Goal: Information Seeking & Learning: Learn about a topic

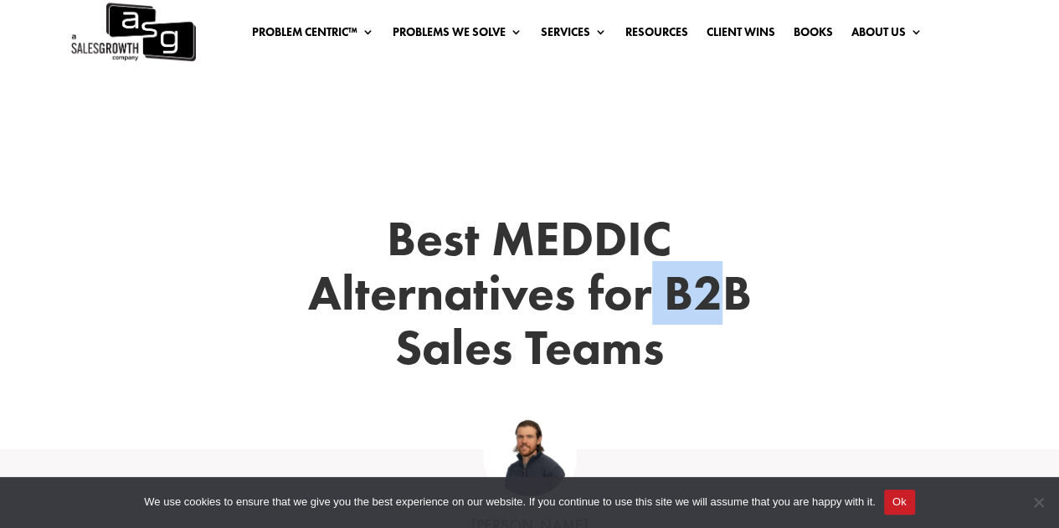
drag, startPoint x: 653, startPoint y: 307, endPoint x: 716, endPoint y: 299, distance: 63.3
click at [716, 299] on h1 "Best MEDDIC Alternatives for B2B Sales Teams" at bounding box center [530, 297] width 553 height 171
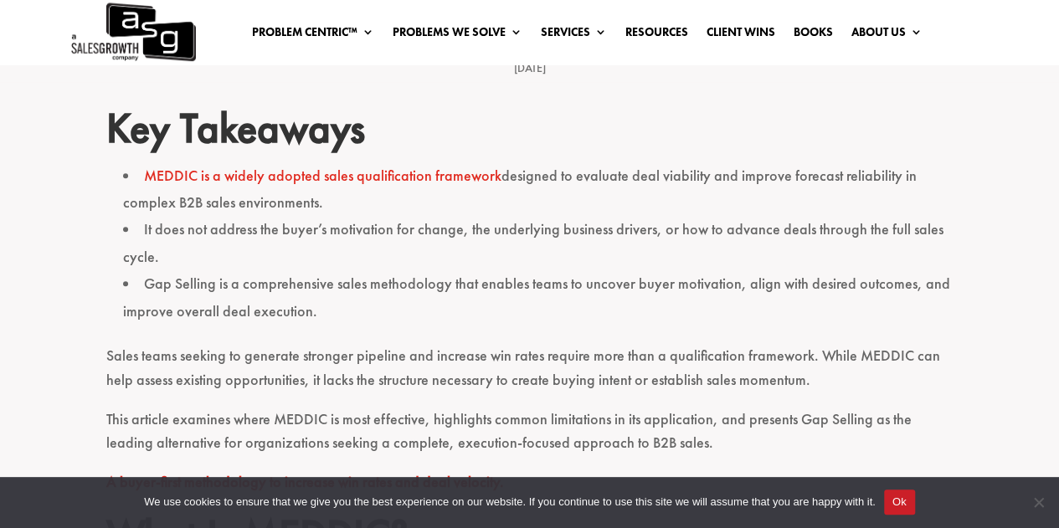
scroll to position [419, 0]
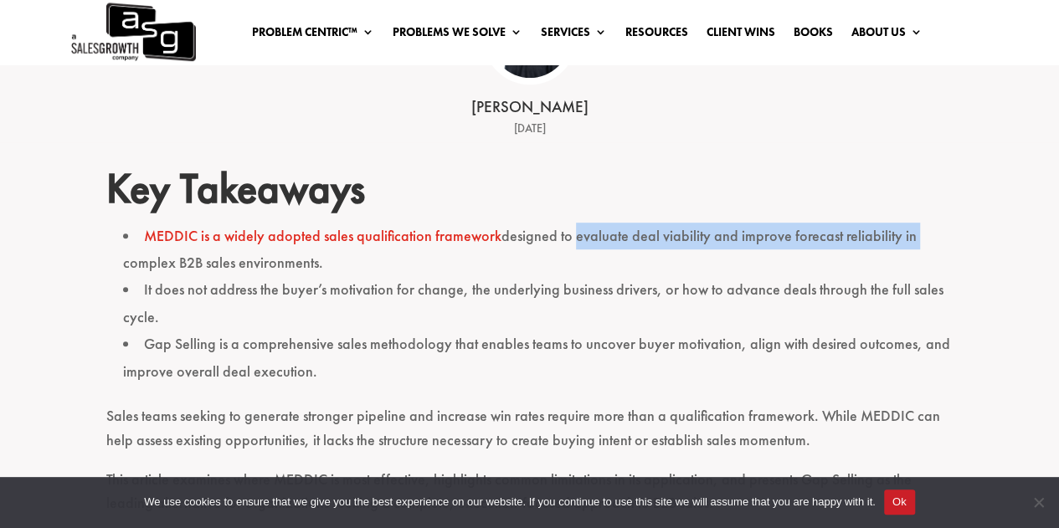
drag, startPoint x: 574, startPoint y: 240, endPoint x: 920, endPoint y: 240, distance: 345.0
click at [920, 240] on li "MEDDIC is a widely adopted sales qualification framework designed to evaluate d…" at bounding box center [538, 250] width 831 height 54
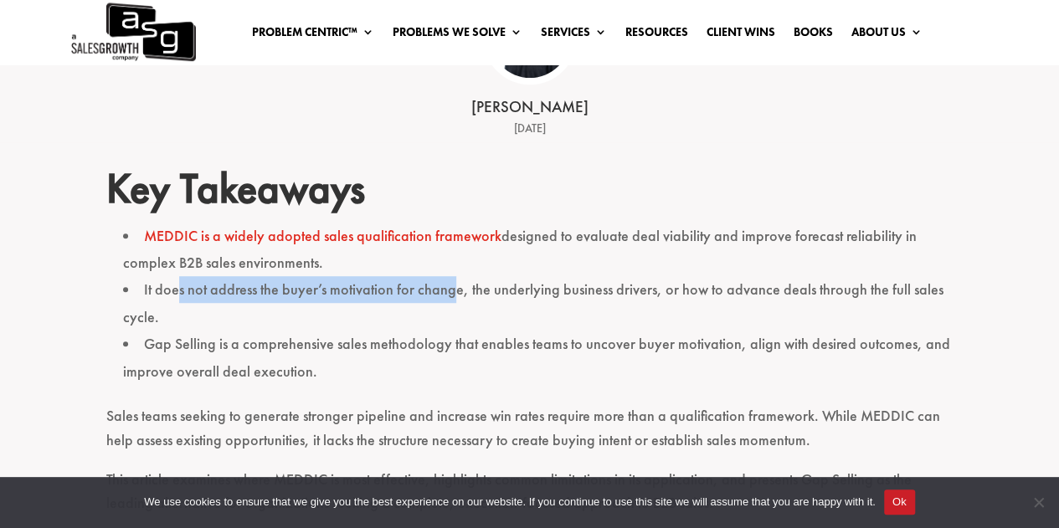
drag, startPoint x: 178, startPoint y: 291, endPoint x: 447, endPoint y: 288, distance: 269.7
click at [447, 288] on li "It does not address the buyer’s motivation for change, the underlying business …" at bounding box center [538, 303] width 831 height 54
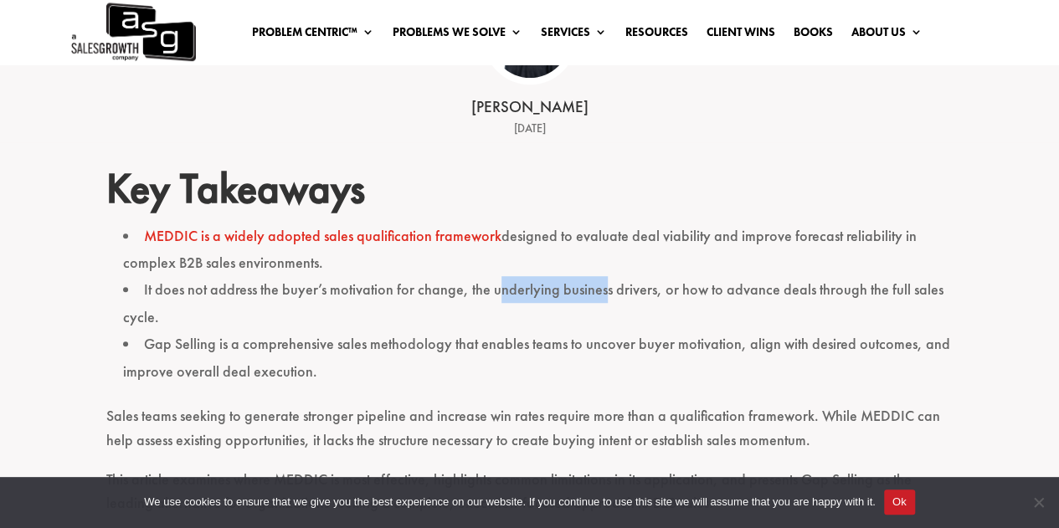
drag, startPoint x: 495, startPoint y: 291, endPoint x: 600, endPoint y: 294, distance: 104.7
click at [600, 294] on li "It does not address the buyer’s motivation for change, the underlying business …" at bounding box center [538, 303] width 831 height 54
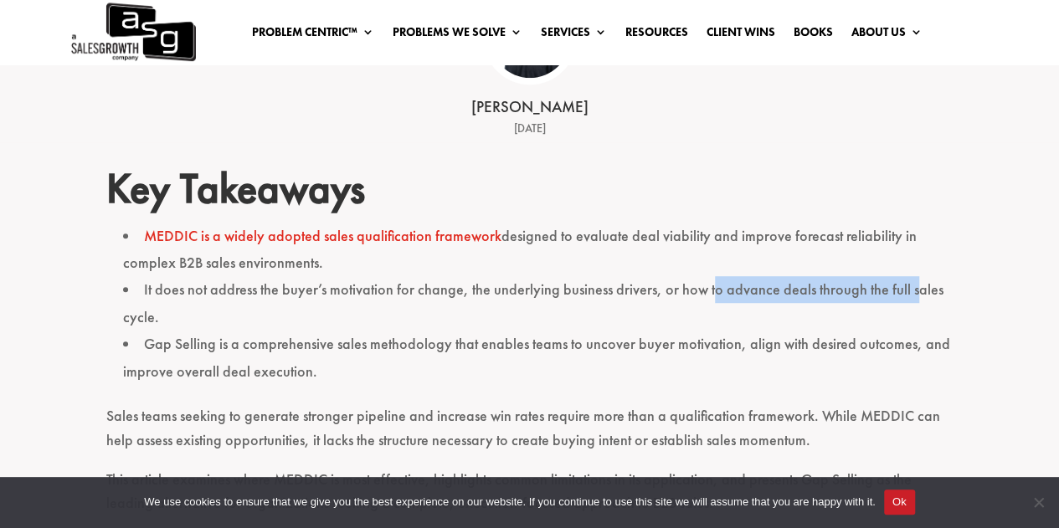
drag, startPoint x: 708, startPoint y: 295, endPoint x: 911, endPoint y: 289, distance: 202.7
click at [911, 289] on li "It does not address the buyer’s motivation for change, the underlying business …" at bounding box center [538, 303] width 831 height 54
click at [618, 301] on li "It does not address the buyer’s motivation for change, the underlying business …" at bounding box center [538, 303] width 831 height 54
drag, startPoint x: 745, startPoint y: 291, endPoint x: 931, endPoint y: 289, distance: 185.9
click at [931, 289] on li "It does not address the buyer’s motivation for change, the underlying business …" at bounding box center [538, 303] width 831 height 54
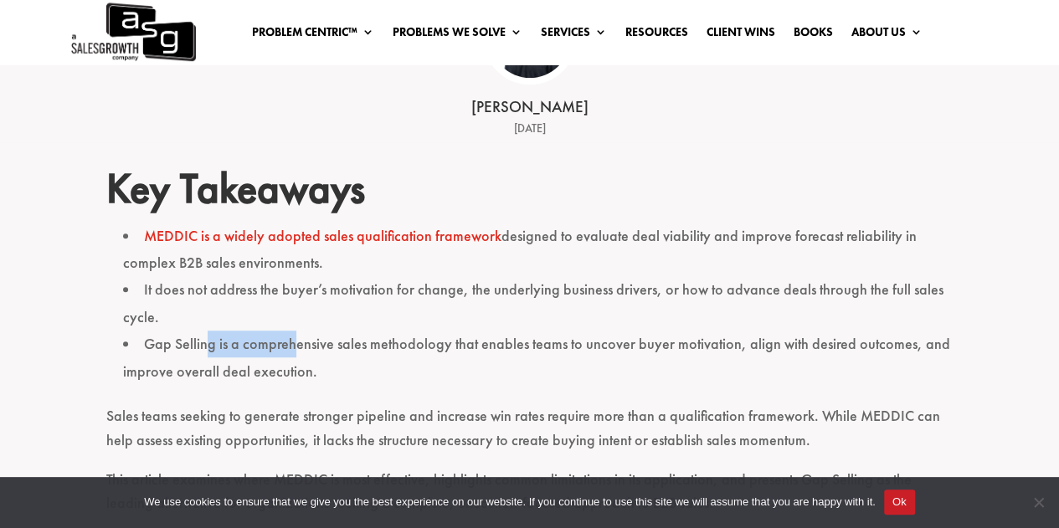
drag, startPoint x: 203, startPoint y: 348, endPoint x: 296, endPoint y: 348, distance: 93.0
click at [296, 348] on li "Gap Selling is a comprehensive sales methodology that enables teams to uncover …" at bounding box center [538, 358] width 831 height 54
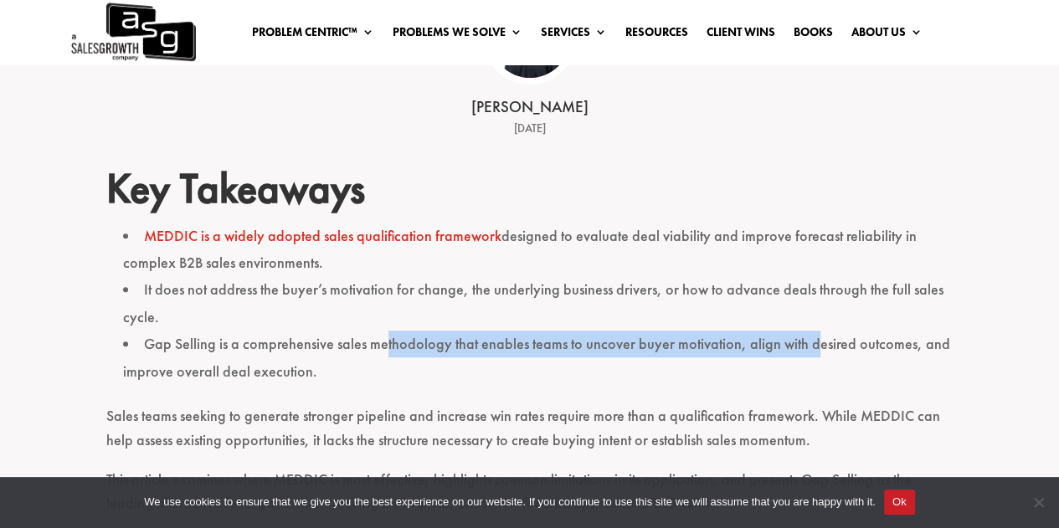
drag, startPoint x: 383, startPoint y: 344, endPoint x: 806, endPoint y: 353, distance: 423.0
click at [806, 353] on li "Gap Selling is a comprehensive sales methodology that enables teams to uncover …" at bounding box center [538, 358] width 831 height 54
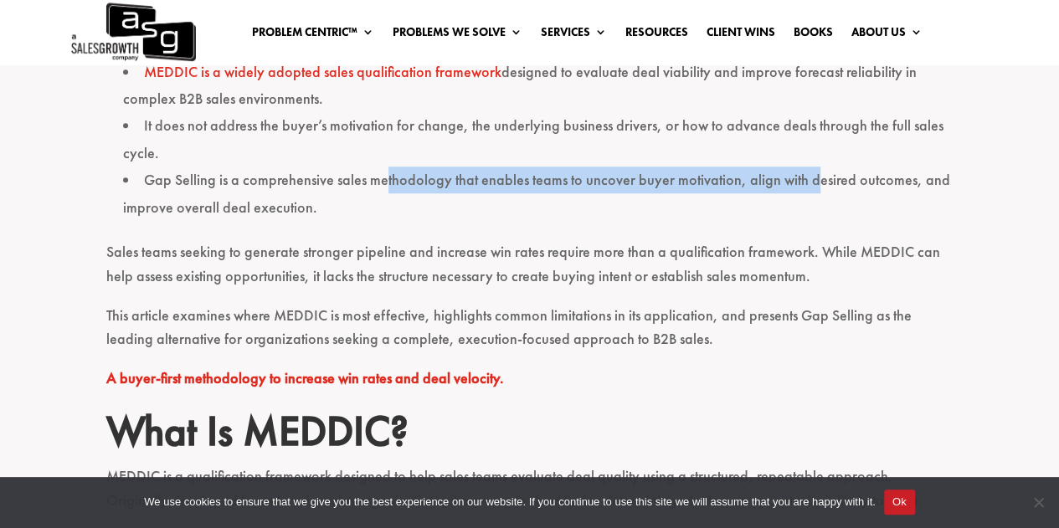
scroll to position [586, 0]
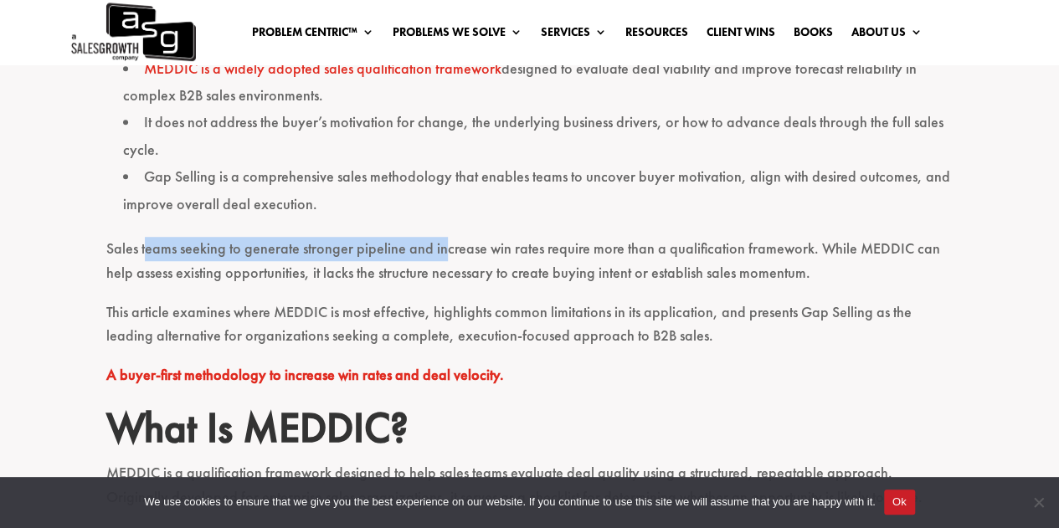
drag, startPoint x: 144, startPoint y: 254, endPoint x: 444, endPoint y: 253, distance: 299.8
click at [444, 253] on p "Sales teams seeking to generate stronger pipeline and increase win rates requir…" at bounding box center [529, 269] width 847 height 64
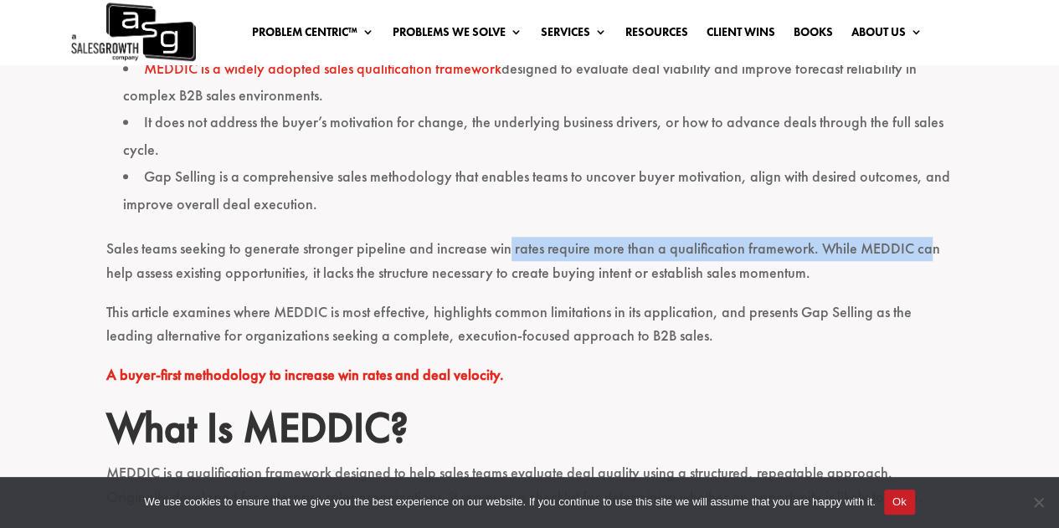
drag, startPoint x: 506, startPoint y: 252, endPoint x: 921, endPoint y: 260, distance: 415.5
click at [921, 260] on p "Sales teams seeking to generate stronger pipeline and increase win rates requir…" at bounding box center [529, 269] width 847 height 64
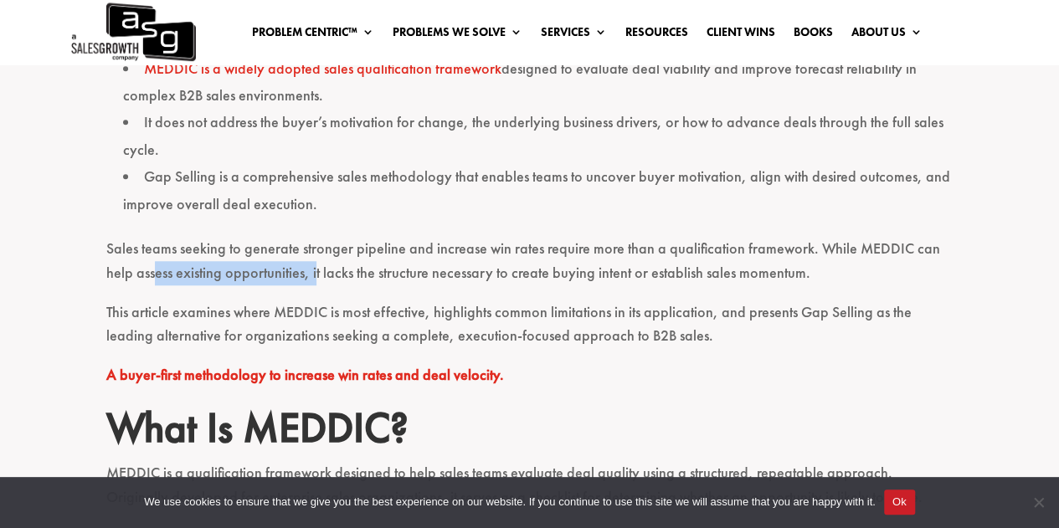
drag, startPoint x: 152, startPoint y: 274, endPoint x: 313, endPoint y: 274, distance: 160.8
click at [313, 274] on p "Sales teams seeking to generate stronger pipeline and increase win rates requir…" at bounding box center [529, 269] width 847 height 64
click at [382, 274] on p "Sales teams seeking to generate stronger pipeline and increase win rates requir…" at bounding box center [529, 269] width 847 height 64
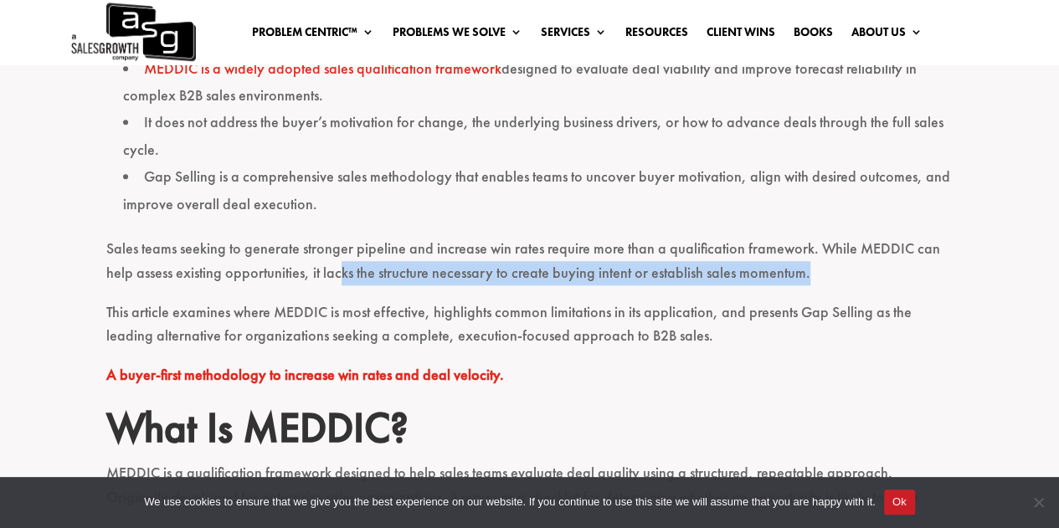
drag, startPoint x: 340, startPoint y: 275, endPoint x: 827, endPoint y: 282, distance: 487.5
click at [821, 280] on p "Sales teams seeking to generate stronger pipeline and increase win rates requir…" at bounding box center [529, 269] width 847 height 64
click at [827, 282] on p "Sales teams seeking to generate stronger pipeline and increase win rates requir…" at bounding box center [529, 269] width 847 height 64
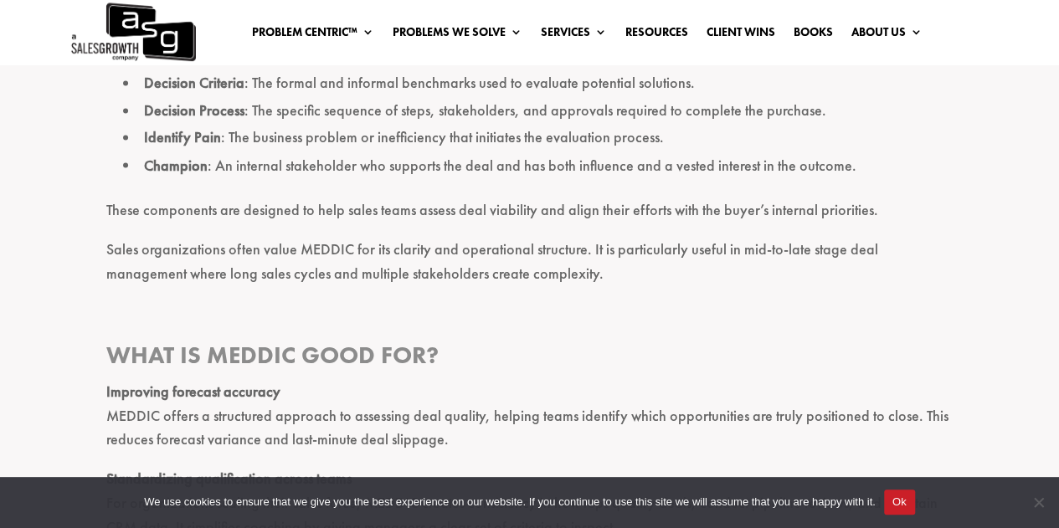
scroll to position [1507, 0]
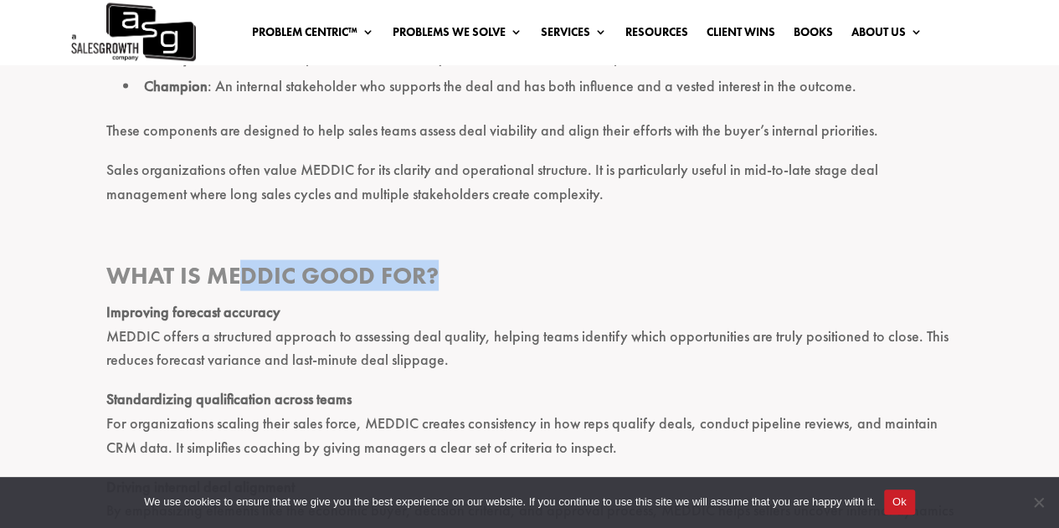
drag, startPoint x: 247, startPoint y: 277, endPoint x: 463, endPoint y: 276, distance: 216.1
click at [463, 276] on h3 "What Is MEDDIC Good For?" at bounding box center [529, 279] width 847 height 39
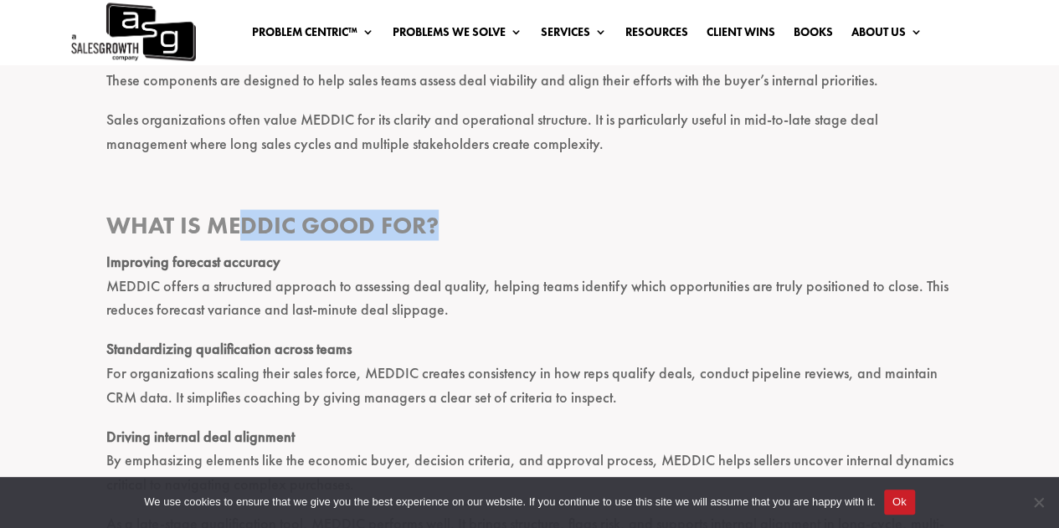
scroll to position [1591, 0]
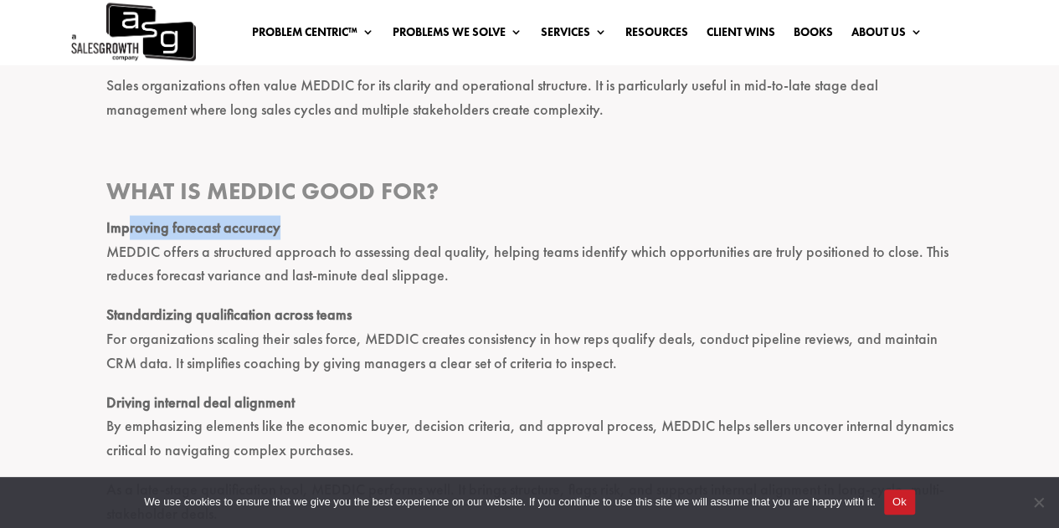
drag, startPoint x: 129, startPoint y: 230, endPoint x: 334, endPoint y: 230, distance: 205.2
click at [334, 230] on p "Improving forecast accuracy MEDDIC offers a structured approach to assessing de…" at bounding box center [529, 259] width 847 height 87
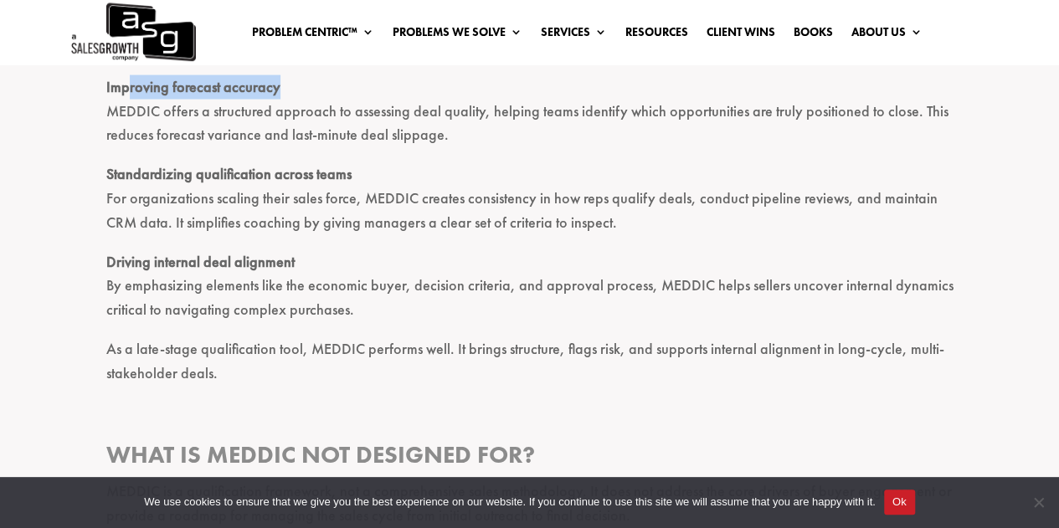
scroll to position [1759, 0]
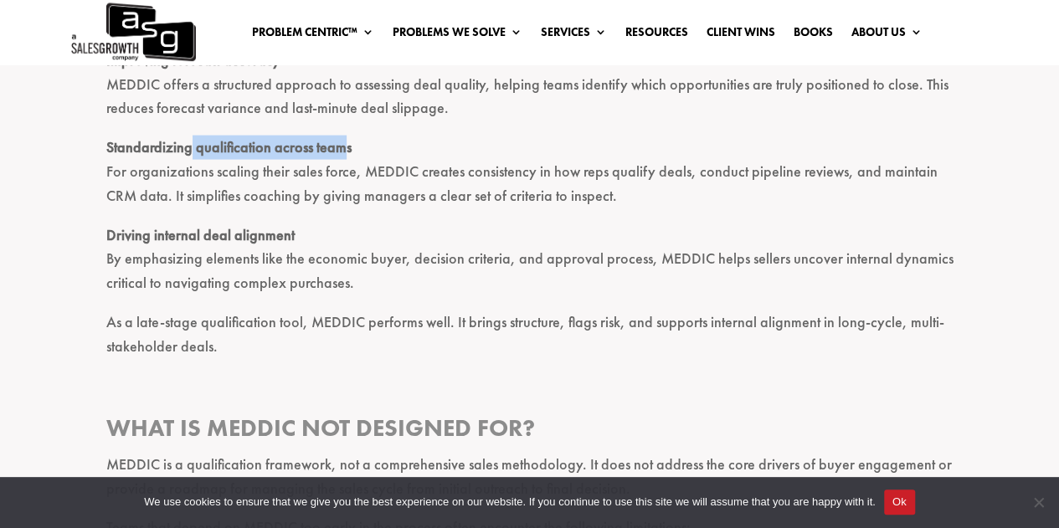
drag, startPoint x: 188, startPoint y: 153, endPoint x: 343, endPoint y: 148, distance: 154.2
click at [343, 148] on strong "Standardizing qualification across teams" at bounding box center [228, 146] width 245 height 19
click at [165, 152] on strong "Standardizing qualification across teams" at bounding box center [228, 146] width 245 height 19
drag, startPoint x: 141, startPoint y: 150, endPoint x: 368, endPoint y: 147, distance: 227.0
click at [368, 147] on p "Standardizing qualification across teams For organizations scaling their sales …" at bounding box center [529, 179] width 847 height 87
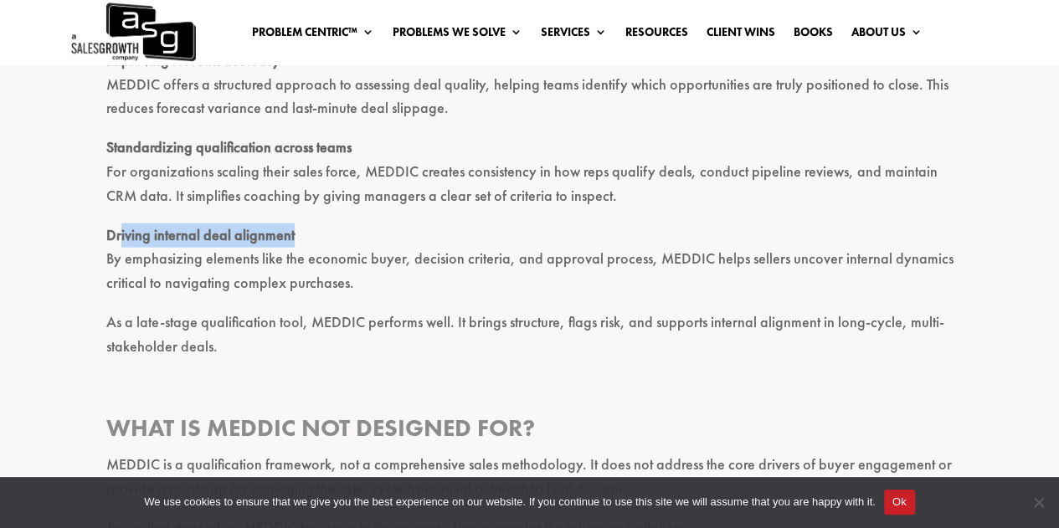
drag, startPoint x: 120, startPoint y: 238, endPoint x: 353, endPoint y: 236, distance: 233.7
click at [353, 236] on p "Driving internal deal alignment By emphasizing elements like the economic buyer…" at bounding box center [529, 267] width 847 height 87
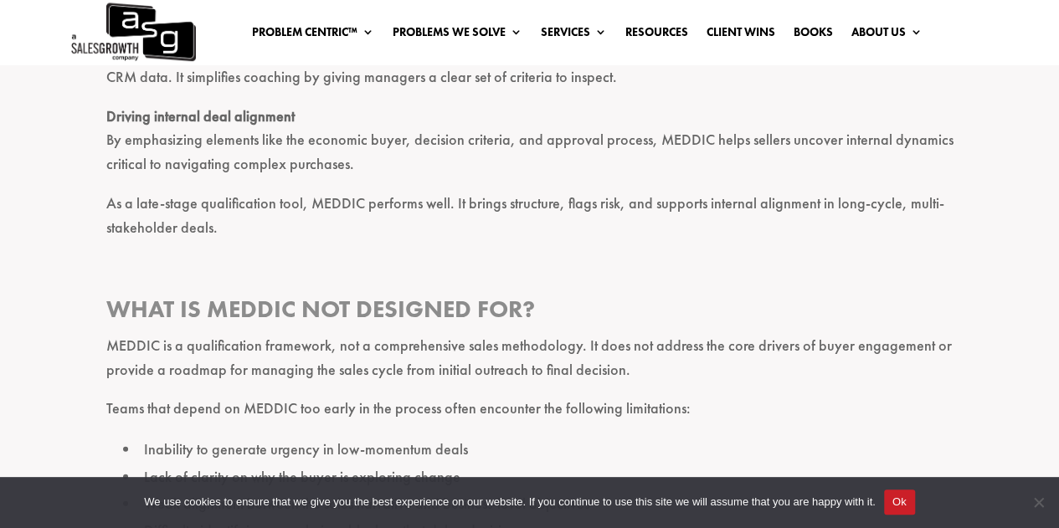
scroll to position [1926, 0]
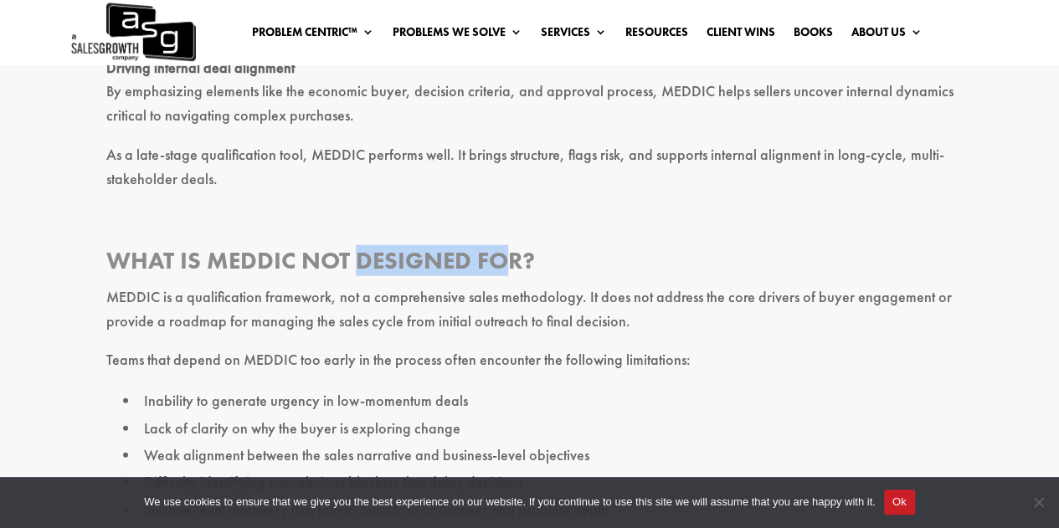
drag, startPoint x: 355, startPoint y: 255, endPoint x: 512, endPoint y: 254, distance: 156.6
click at [512, 254] on h3 "What Is MEDDIC Not Designed For?" at bounding box center [529, 264] width 847 height 39
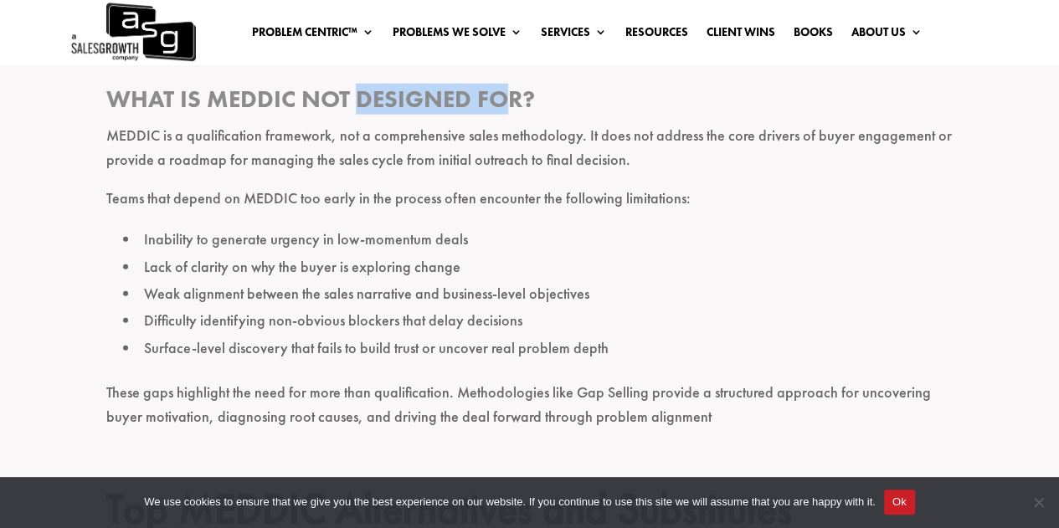
scroll to position [2094, 0]
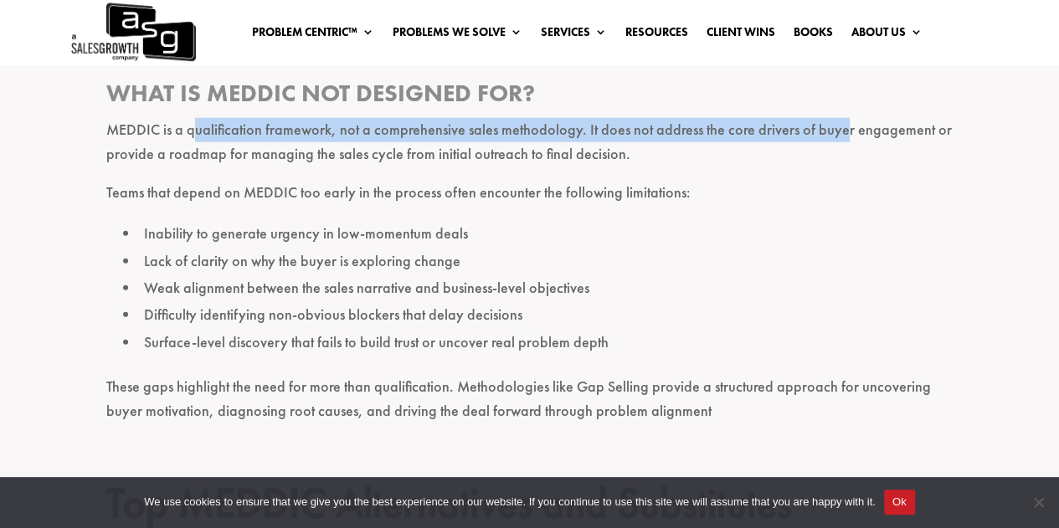
drag, startPoint x: 192, startPoint y: 134, endPoint x: 837, endPoint y: 131, distance: 644.8
click at [837, 131] on p "MEDDIC is a qualification framework, not a comprehensive sales methodology. It …" at bounding box center [529, 150] width 847 height 64
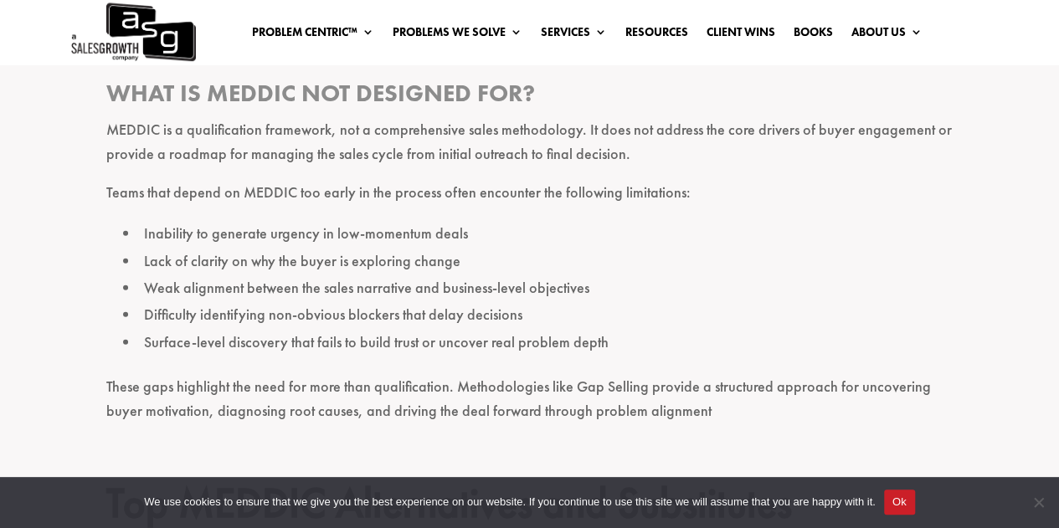
click at [821, 148] on p "MEDDIC is a qualification framework, not a comprehensive sales methodology. It …" at bounding box center [529, 150] width 847 height 64
drag, startPoint x: 703, startPoint y: 130, endPoint x: 955, endPoint y: 124, distance: 251.3
click at [758, 136] on p "MEDDIC is a qualification framework, not a comprehensive sales methodology. It …" at bounding box center [529, 150] width 847 height 64
drag, startPoint x: 753, startPoint y: 135, endPoint x: 948, endPoint y: 133, distance: 195.1
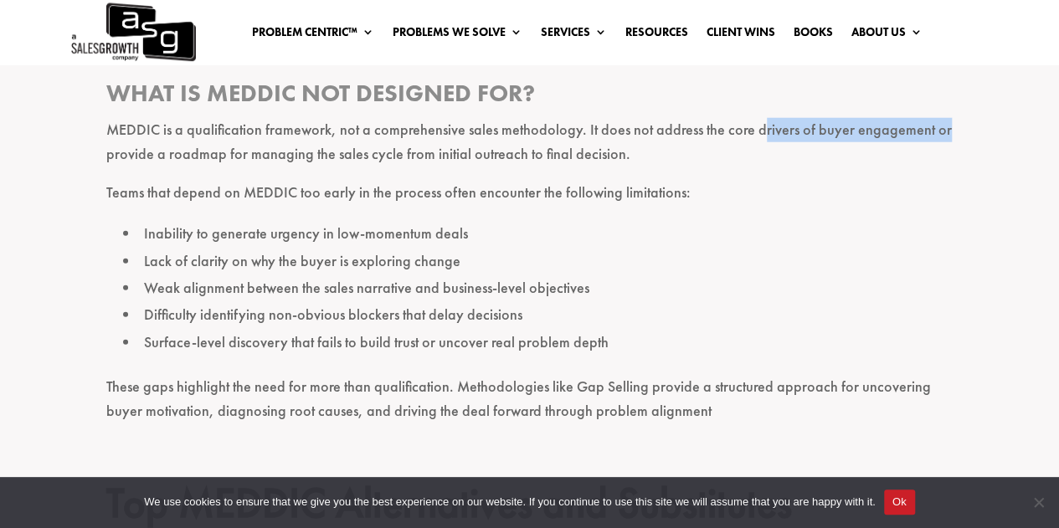
click at [948, 133] on p "MEDDIC is a qualification framework, not a comprehensive sales methodology. It …" at bounding box center [529, 150] width 847 height 64
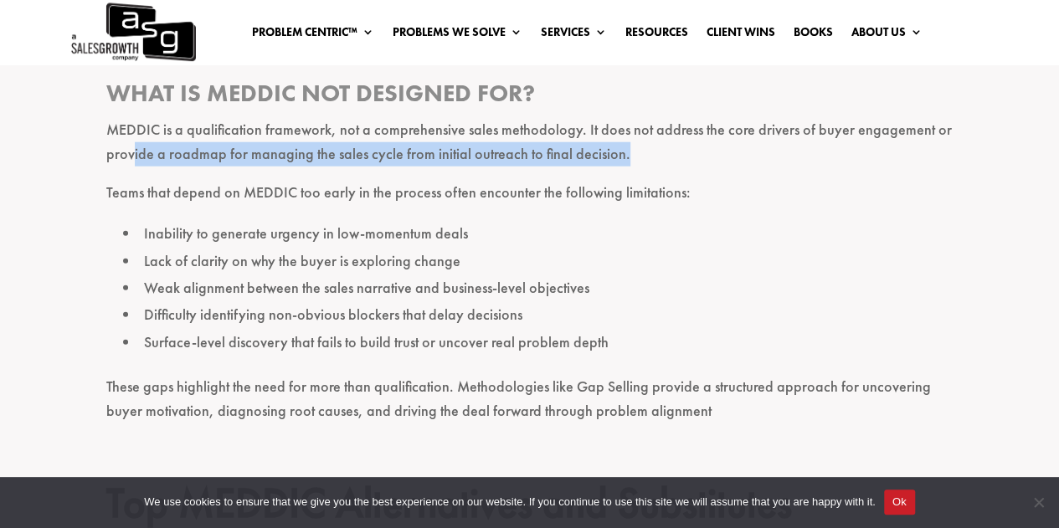
drag, startPoint x: 131, startPoint y: 157, endPoint x: 645, endPoint y: 156, distance: 514.2
click at [645, 156] on p "MEDDIC is a qualification framework, not a comprehensive sales methodology. It …" at bounding box center [529, 150] width 847 height 64
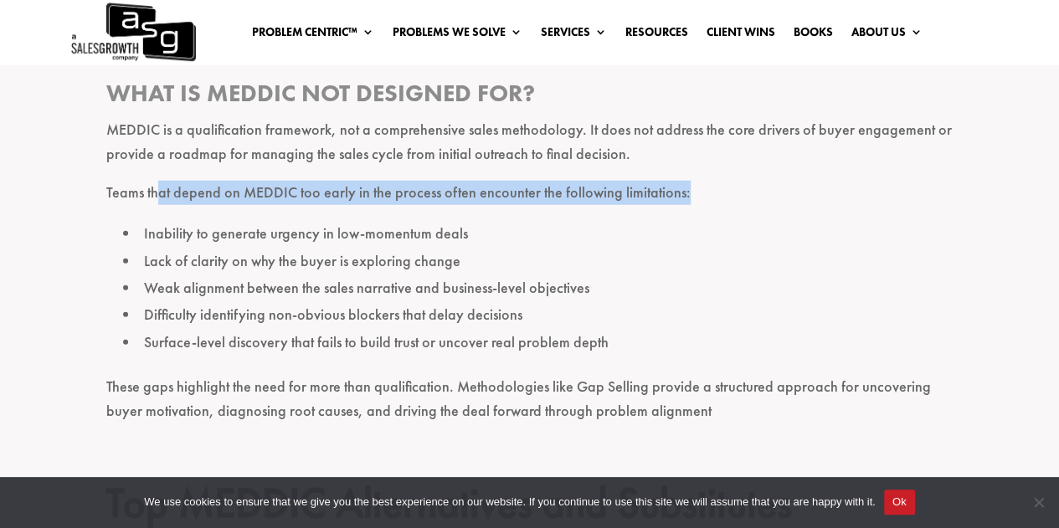
drag, startPoint x: 155, startPoint y: 198, endPoint x: 714, endPoint y: 195, distance: 559.4
click at [714, 195] on p "Teams that depend on MEDDIC too early in the process often encounter the follow…" at bounding box center [529, 200] width 847 height 39
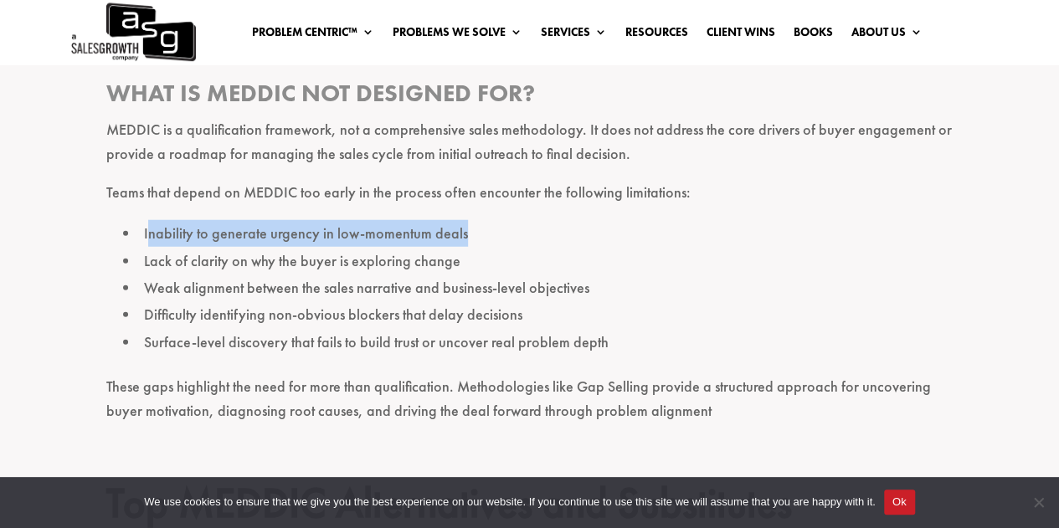
drag, startPoint x: 149, startPoint y: 237, endPoint x: 490, endPoint y: 232, distance: 340.9
click at [490, 232] on li "Inability to generate urgency in low-momentum deals" at bounding box center [538, 233] width 831 height 27
click at [492, 232] on li "Inability to generate urgency in low-momentum deals" at bounding box center [538, 233] width 831 height 27
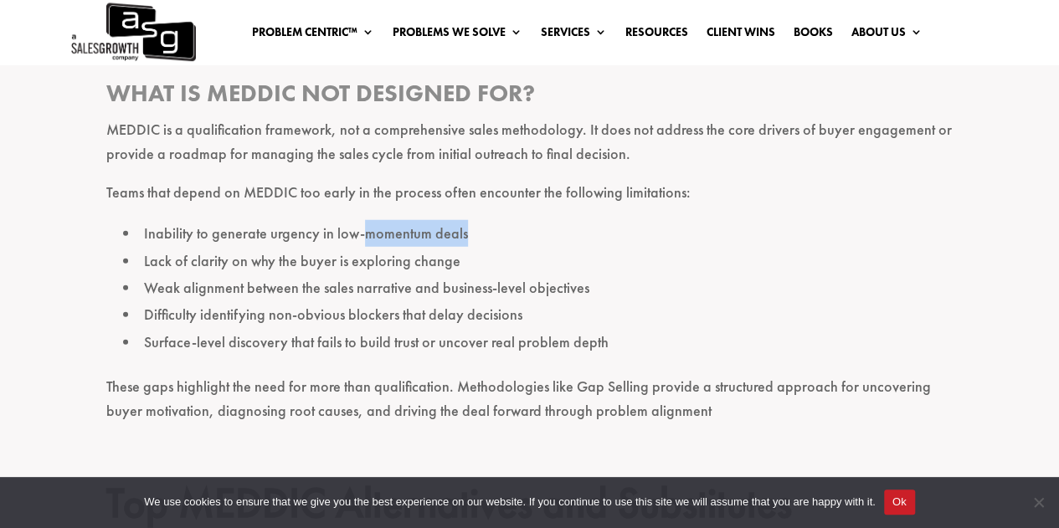
drag, startPoint x: 359, startPoint y: 238, endPoint x: 487, endPoint y: 237, distance: 128.1
click at [487, 237] on li "Inability to generate urgency in low-momentum deals" at bounding box center [538, 233] width 831 height 27
click at [185, 239] on li "Inability to generate urgency in low-momentum deals" at bounding box center [538, 233] width 831 height 27
drag, startPoint x: 240, startPoint y: 238, endPoint x: 470, endPoint y: 234, distance: 230.3
click at [470, 234] on li "Inability to generate urgency in low-momentum deals" at bounding box center [538, 233] width 831 height 27
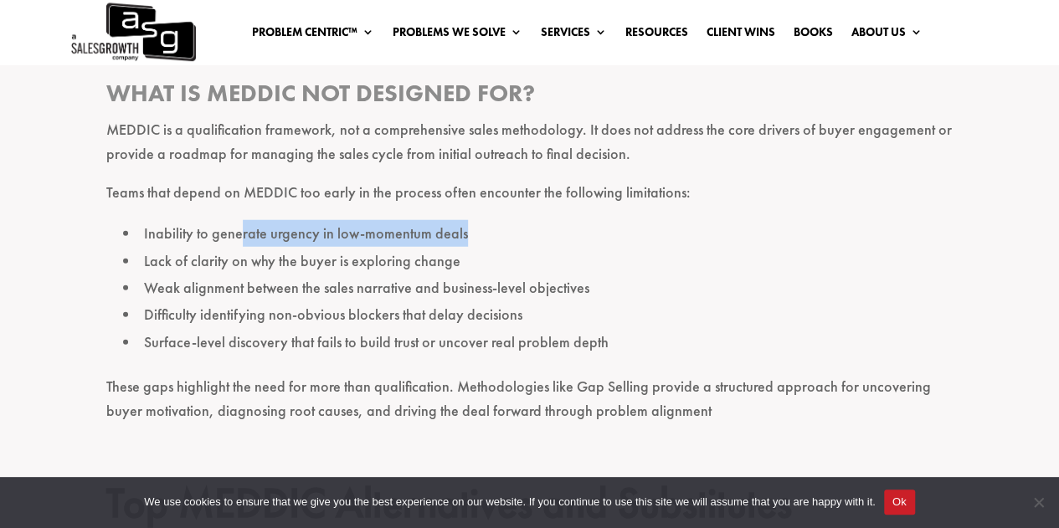
click at [479, 234] on li "Inability to generate urgency in low-momentum deals" at bounding box center [538, 233] width 831 height 27
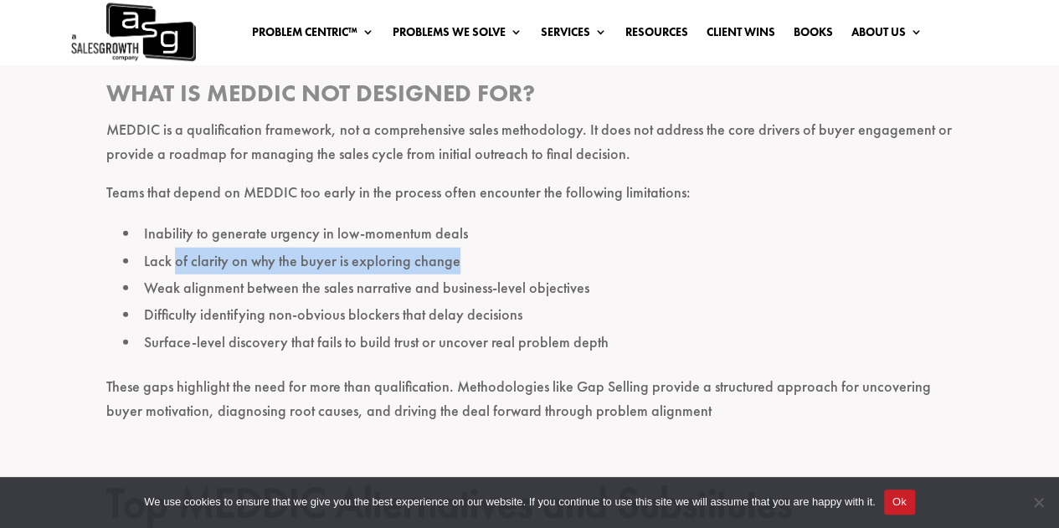
drag, startPoint x: 176, startPoint y: 265, endPoint x: 474, endPoint y: 257, distance: 298.2
click at [474, 257] on li "Lack of clarity on why the buyer is exploring change" at bounding box center [538, 261] width 831 height 27
click at [482, 257] on li "Lack of clarity on why the buyer is exploring change" at bounding box center [538, 261] width 831 height 27
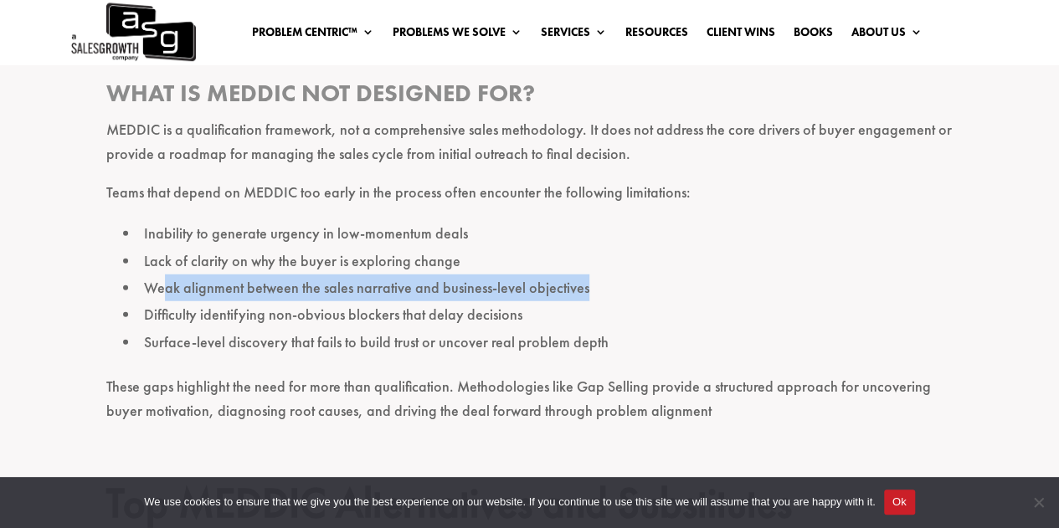
drag, startPoint x: 166, startPoint y: 291, endPoint x: 603, endPoint y: 284, distance: 437.2
click at [603, 284] on li "Weak alignment between the sales narrative and business-level objectives" at bounding box center [538, 288] width 831 height 27
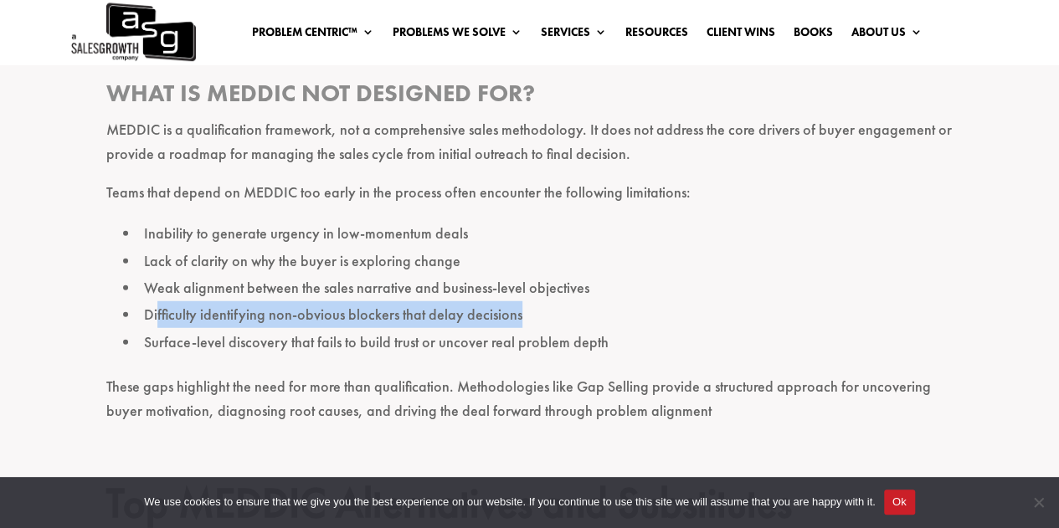
drag, startPoint x: 155, startPoint y: 317, endPoint x: 605, endPoint y: 314, distance: 449.7
click at [605, 314] on li "Difficulty identifying non-obvious blockers that delay decisions" at bounding box center [538, 314] width 831 height 27
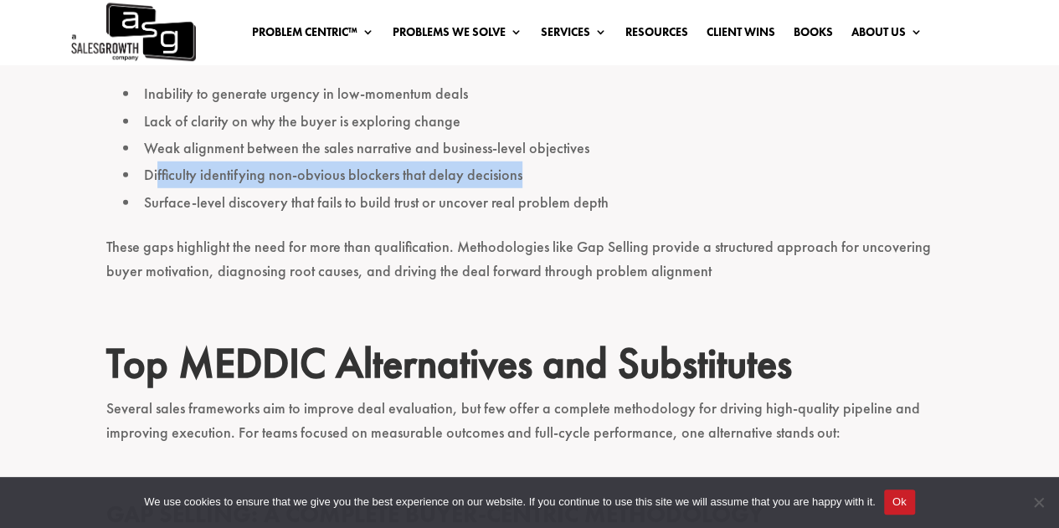
scroll to position [2261, 0]
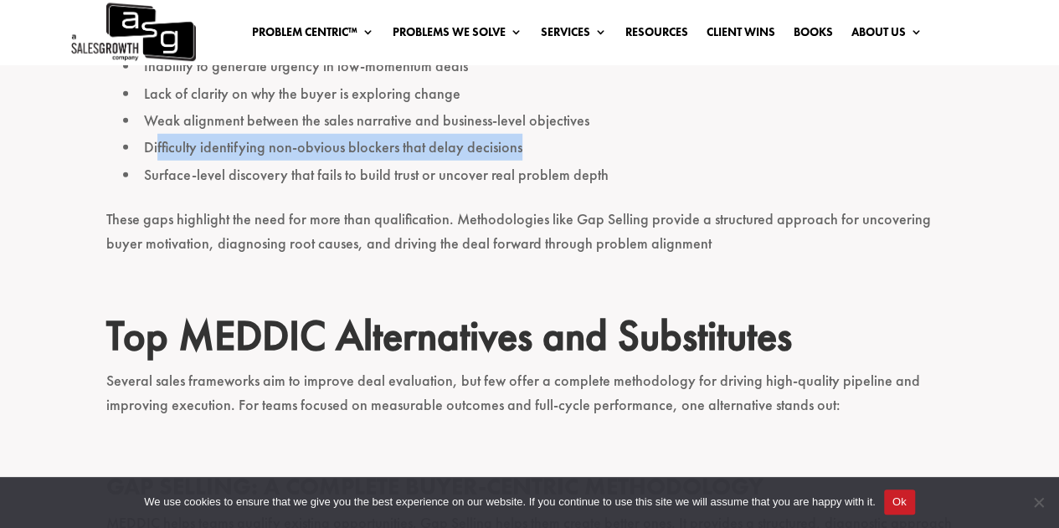
click at [185, 160] on li "Difficulty identifying non-obvious blockers that delay decisions" at bounding box center [538, 147] width 831 height 27
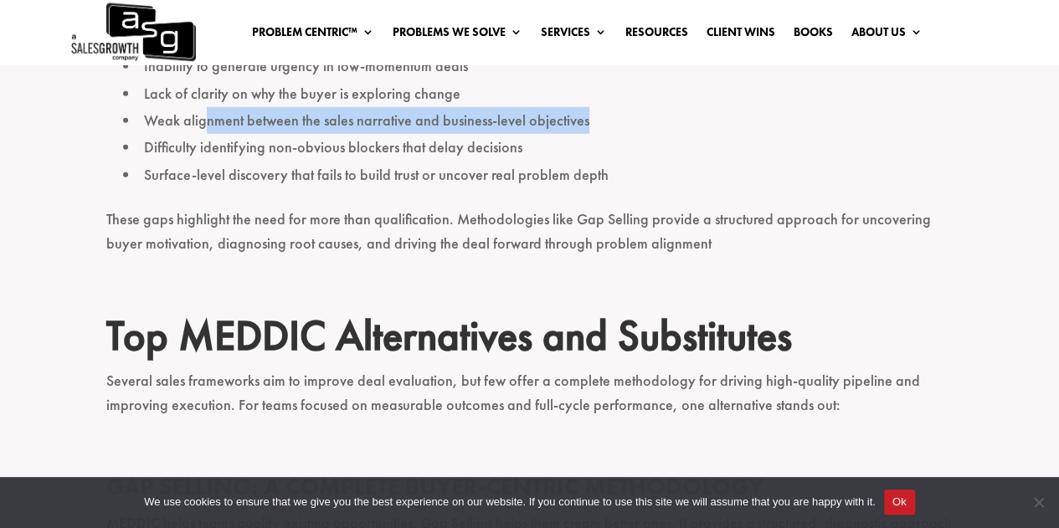
drag, startPoint x: 206, startPoint y: 121, endPoint x: 636, endPoint y: 120, distance: 430.4
click at [636, 120] on li "Weak alignment between the sales narrative and business-level objectives" at bounding box center [538, 120] width 831 height 27
click at [643, 124] on li "Weak alignment between the sales narrative and business-level objectives" at bounding box center [538, 120] width 831 height 27
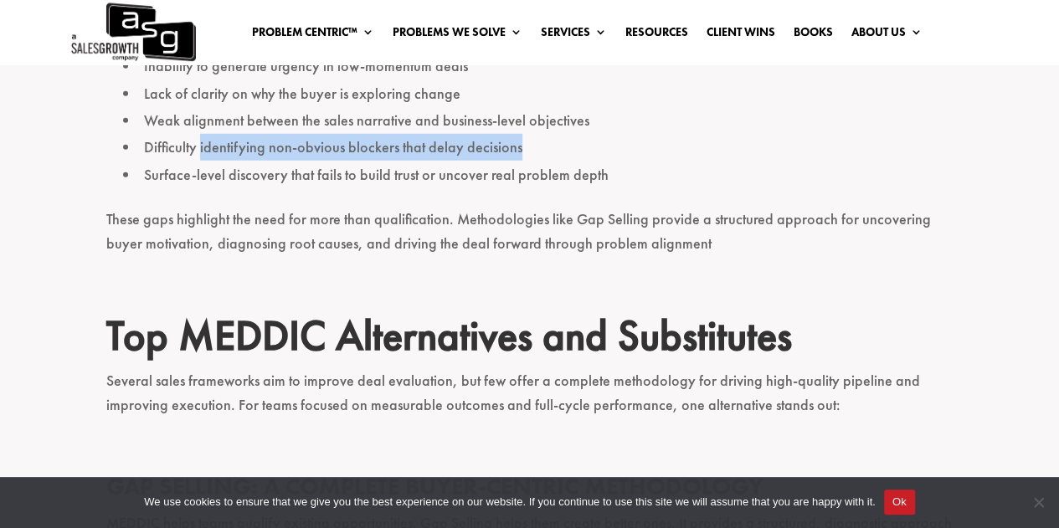
drag, startPoint x: 198, startPoint y: 150, endPoint x: 544, endPoint y: 148, distance: 346.7
click at [544, 148] on li "Difficulty identifying non-obvious blockers that delay decisions" at bounding box center [538, 147] width 831 height 27
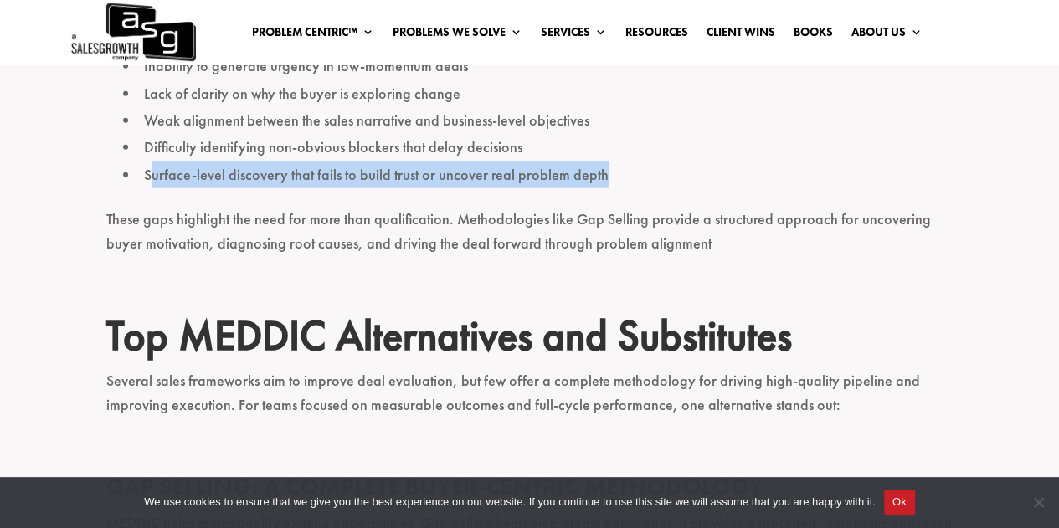
drag, startPoint x: 147, startPoint y: 177, endPoint x: 648, endPoint y: 172, distance: 500.8
click at [648, 172] on li "Surface-level discovery that fails to build trust or uncover real problem depth" at bounding box center [538, 175] width 831 height 27
drag, startPoint x: 151, startPoint y: 178, endPoint x: 623, endPoint y: 177, distance: 472.3
click at [623, 177] on li "Surface-level discovery that fails to build trust or uncover real problem depth" at bounding box center [538, 175] width 831 height 27
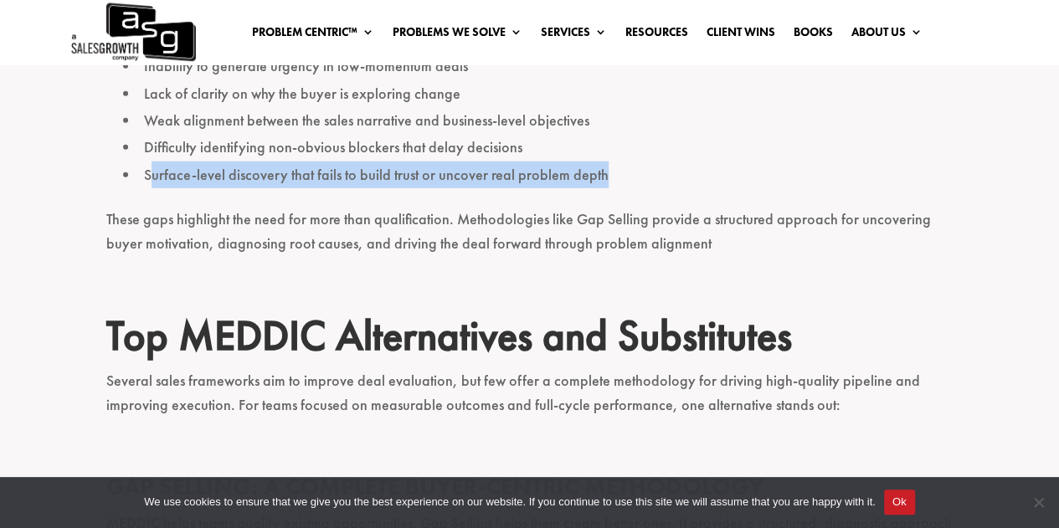
click at [623, 177] on li "Surface-level discovery that fails to build trust or uncover real problem depth" at bounding box center [538, 175] width 831 height 27
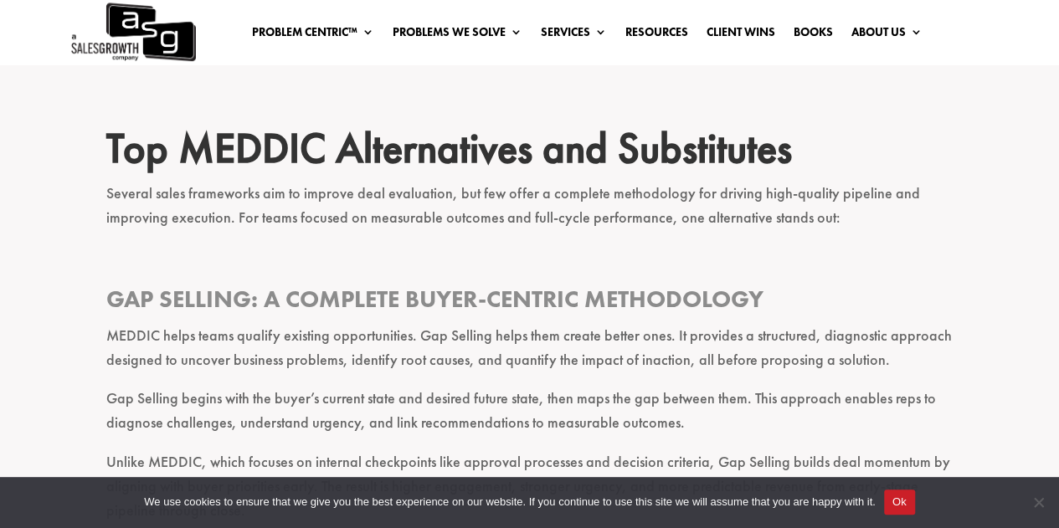
scroll to position [2512, 0]
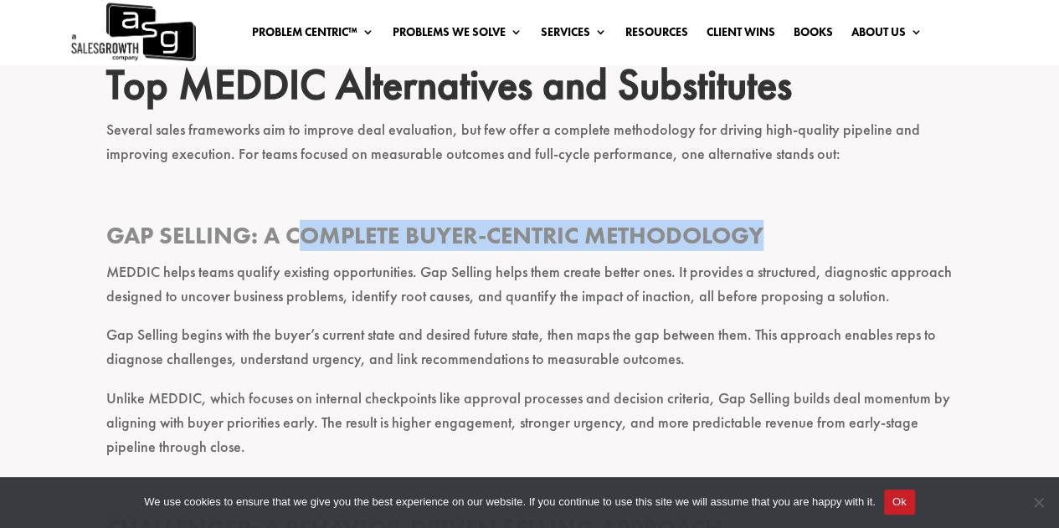
drag, startPoint x: 301, startPoint y: 235, endPoint x: 845, endPoint y: 236, distance: 543.5
click at [845, 236] on h3 "Gap Selling: A Complete Buyer-Centric Methodology" at bounding box center [529, 239] width 847 height 39
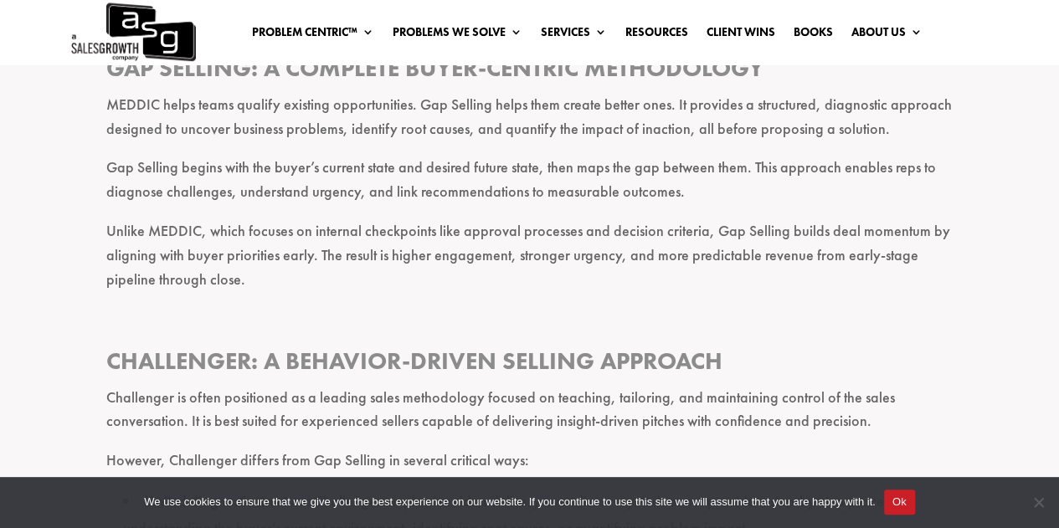
scroll to position [2596, 0]
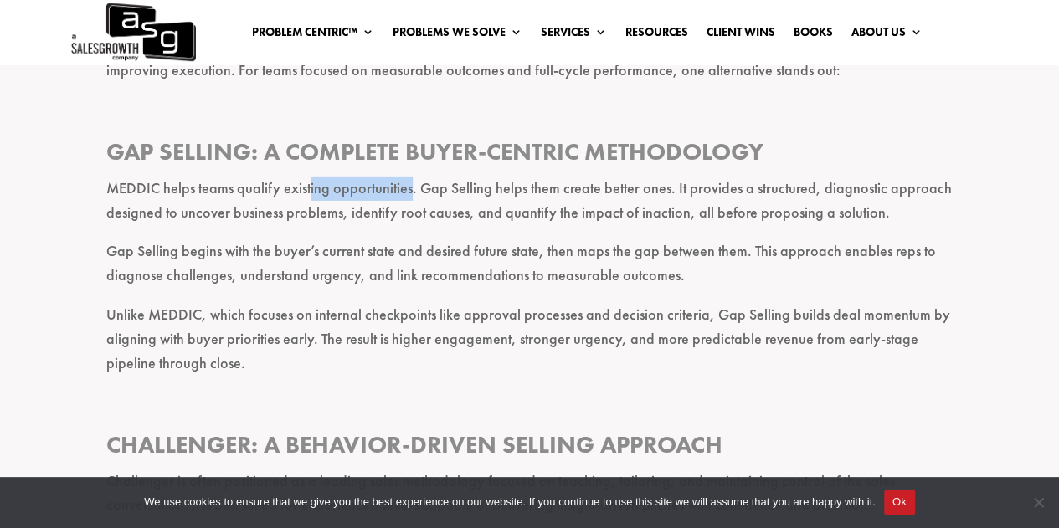
drag, startPoint x: 307, startPoint y: 193, endPoint x: 410, endPoint y: 190, distance: 102.2
click at [410, 190] on p "MEDDIC helps teams qualify existing opportunities. Gap Selling helps them creat…" at bounding box center [529, 209] width 847 height 64
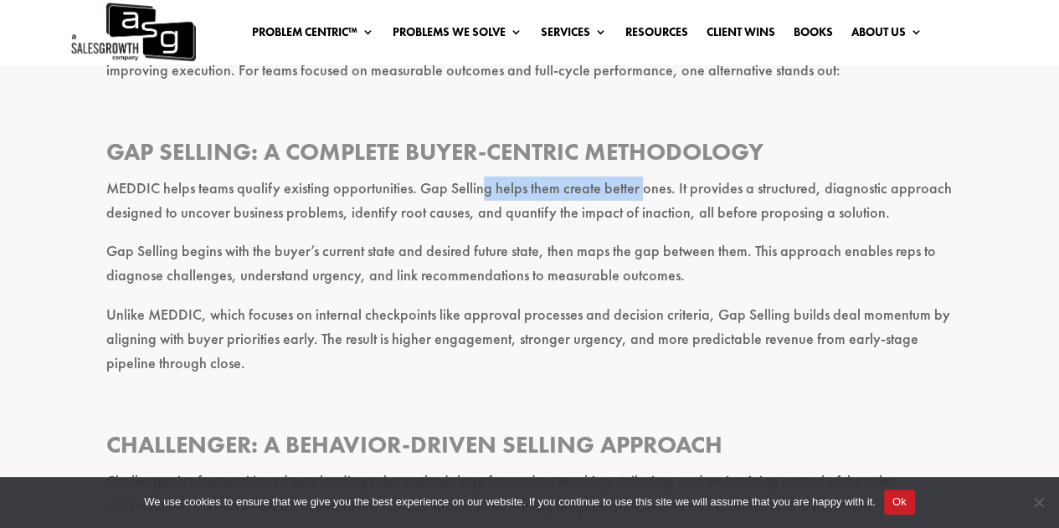
drag, startPoint x: 482, startPoint y: 189, endPoint x: 640, endPoint y: 190, distance: 157.4
click at [640, 190] on p "MEDDIC helps teams qualify existing opportunities. Gap Selling helps them creat…" at bounding box center [529, 209] width 847 height 64
click at [668, 196] on p "MEDDIC helps teams qualify existing opportunities. Gap Selling helps them creat…" at bounding box center [529, 209] width 847 height 64
drag, startPoint x: 436, startPoint y: 193, endPoint x: 673, endPoint y: 187, distance: 237.1
click at [673, 187] on p "MEDDIC helps teams qualify existing opportunities. Gap Selling helps them creat…" at bounding box center [529, 209] width 847 height 64
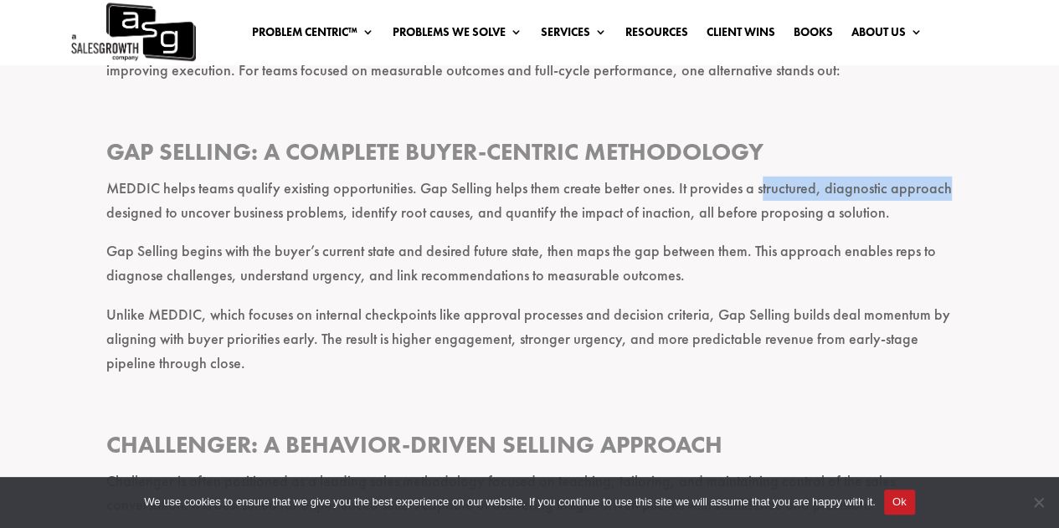
drag, startPoint x: 753, startPoint y: 187, endPoint x: 936, endPoint y: 197, distance: 183.7
click at [936, 197] on p "MEDDIC helps teams qualify existing opportunities. Gap Selling helps them creat…" at bounding box center [529, 209] width 847 height 64
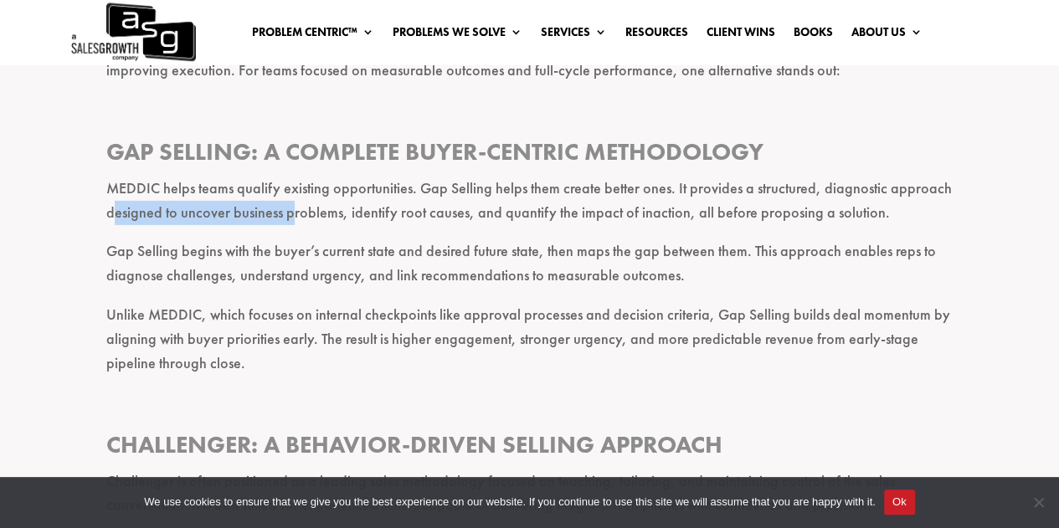
drag, startPoint x: 113, startPoint y: 217, endPoint x: 291, endPoint y: 214, distance: 177.6
click at [291, 214] on p "MEDDIC helps teams qualify existing opportunities. Gap Selling helps them creat…" at bounding box center [529, 209] width 847 height 64
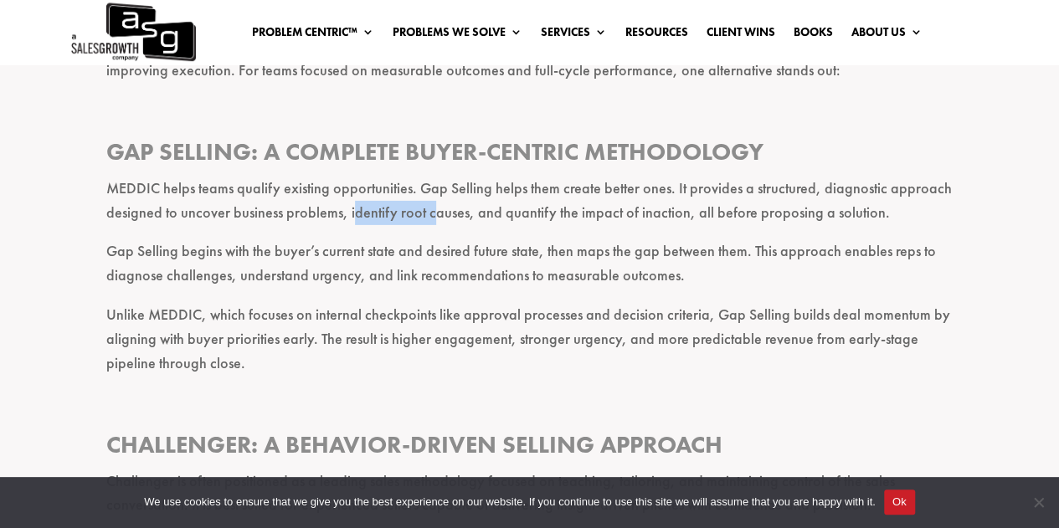
drag, startPoint x: 350, startPoint y: 212, endPoint x: 429, endPoint y: 212, distance: 78.7
click at [429, 212] on p "MEDDIC helps teams qualify existing opportunities. Gap Selling helps them creat…" at bounding box center [529, 209] width 847 height 64
click at [481, 214] on p "MEDDIC helps teams qualify existing opportunities. Gap Selling helps them creat…" at bounding box center [529, 209] width 847 height 64
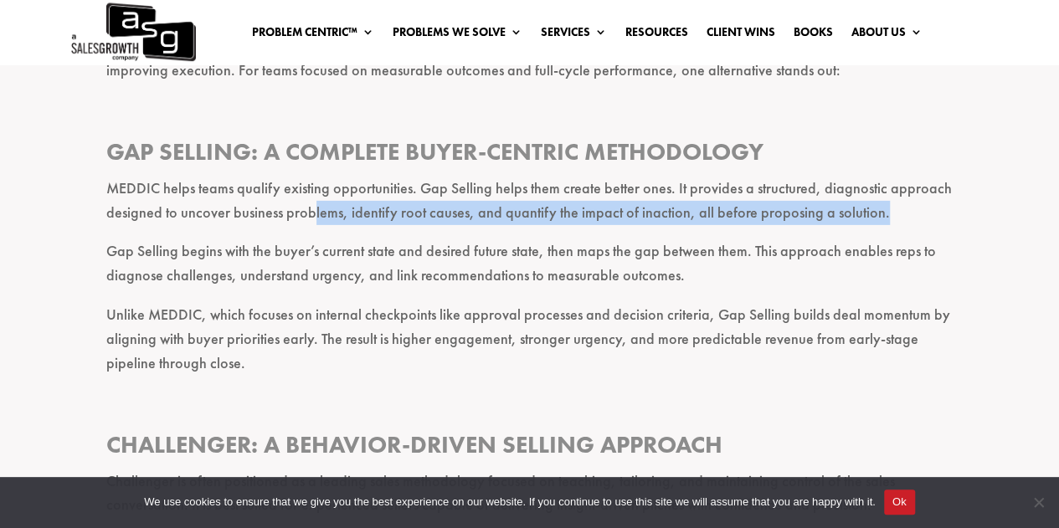
drag, startPoint x: 310, startPoint y: 216, endPoint x: 926, endPoint y: 224, distance: 616.4
click at [926, 224] on p "MEDDIC helps teams qualify existing opportunities. Gap Selling helps them creat…" at bounding box center [529, 209] width 847 height 64
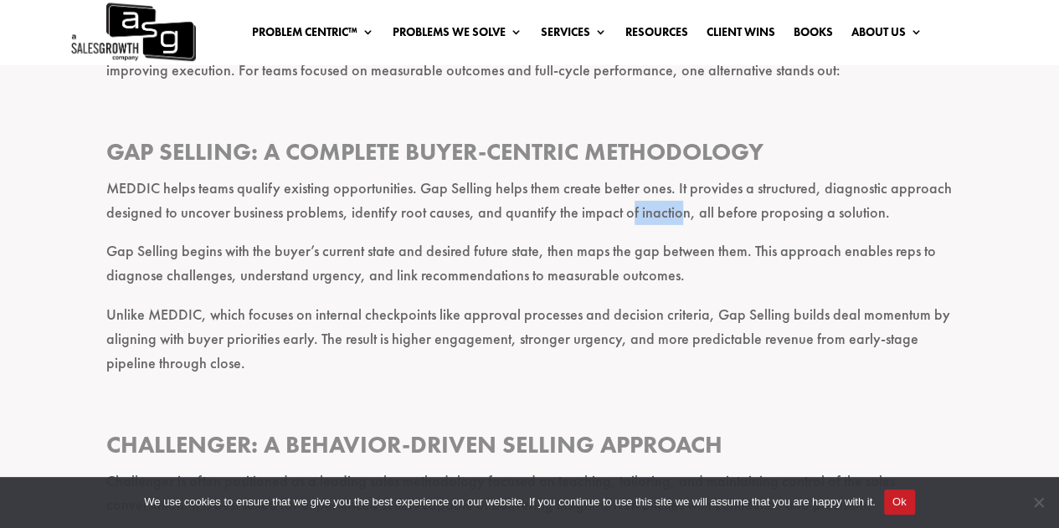
drag, startPoint x: 624, startPoint y: 217, endPoint x: 670, endPoint y: 217, distance: 46.1
click at [670, 217] on p "MEDDIC helps teams qualify existing opportunities. Gap Selling helps them creat…" at bounding box center [529, 209] width 847 height 64
click at [637, 216] on p "MEDDIC helps teams qualify existing opportunities. Gap Selling helps them creat…" at bounding box center [529, 209] width 847 height 64
drag, startPoint x: 703, startPoint y: 216, endPoint x: 871, endPoint y: 217, distance: 167.5
click at [871, 217] on p "MEDDIC helps teams qualify existing opportunities. Gap Selling helps them creat…" at bounding box center [529, 209] width 847 height 64
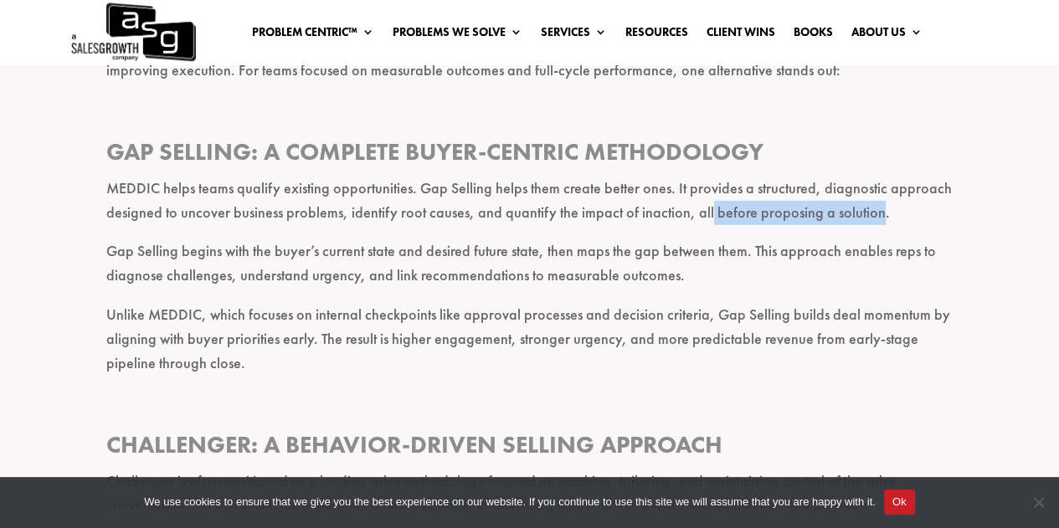
click at [851, 233] on p "MEDDIC helps teams qualify existing opportunities. Gap Selling helps them creat…" at bounding box center [529, 209] width 847 height 64
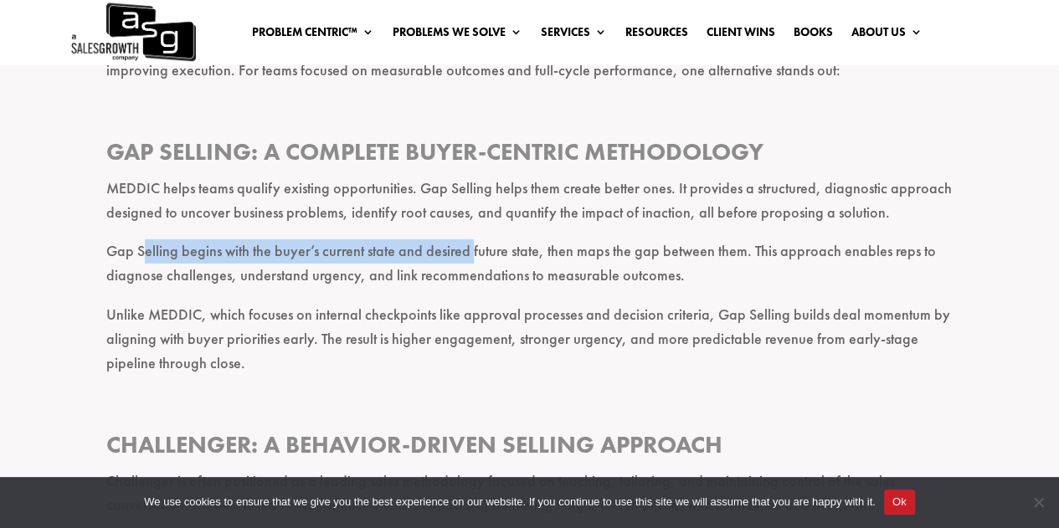
drag, startPoint x: 146, startPoint y: 255, endPoint x: 471, endPoint y: 254, distance: 324.9
click at [471, 254] on p "Gap Selling begins with the buyer’s current state and desired future state, the…" at bounding box center [529, 272] width 847 height 64
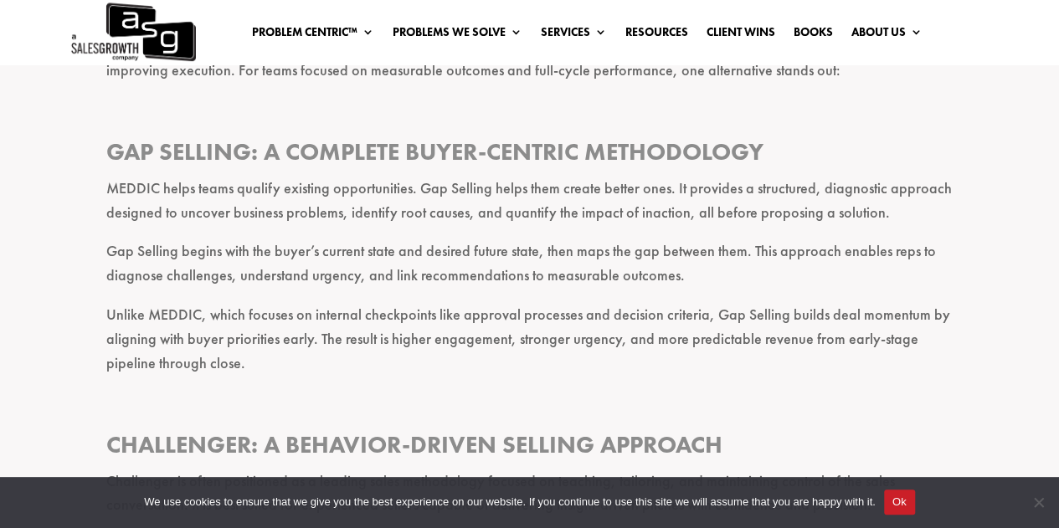
click at [499, 253] on p "Gap Selling begins with the buyer’s current state and desired future state, the…" at bounding box center [529, 272] width 847 height 64
drag, startPoint x: 135, startPoint y: 255, endPoint x: 315, endPoint y: 250, distance: 180.1
click at [315, 250] on p "Gap Selling begins with the buyer’s current state and desired future state, the…" at bounding box center [529, 272] width 847 height 64
click at [337, 250] on p "Gap Selling begins with the buyer’s current state and desired future state, the…" at bounding box center [529, 272] width 847 height 64
drag, startPoint x: 325, startPoint y: 252, endPoint x: 514, endPoint y: 252, distance: 189.3
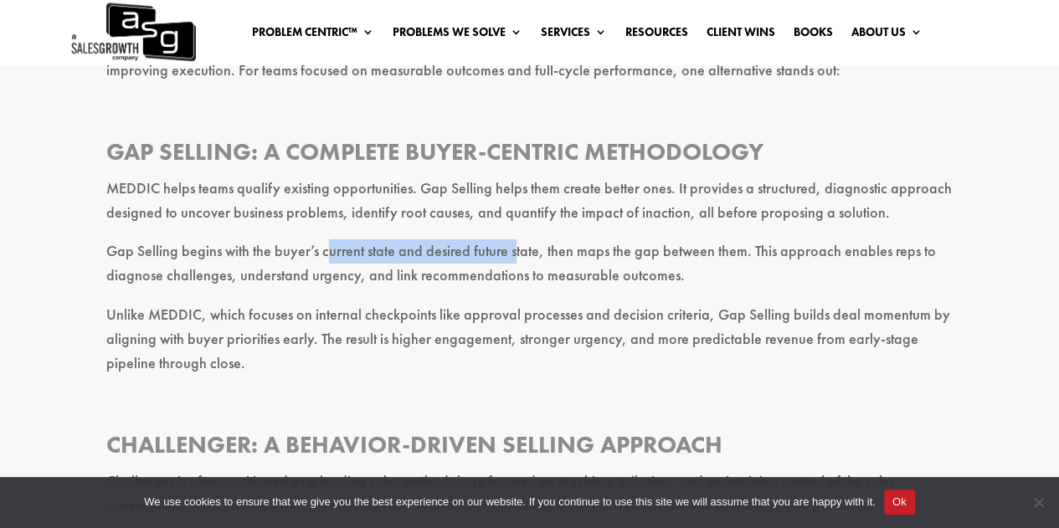
click at [514, 252] on p "Gap Selling begins with the buyer’s current state and desired future state, the…" at bounding box center [529, 272] width 847 height 64
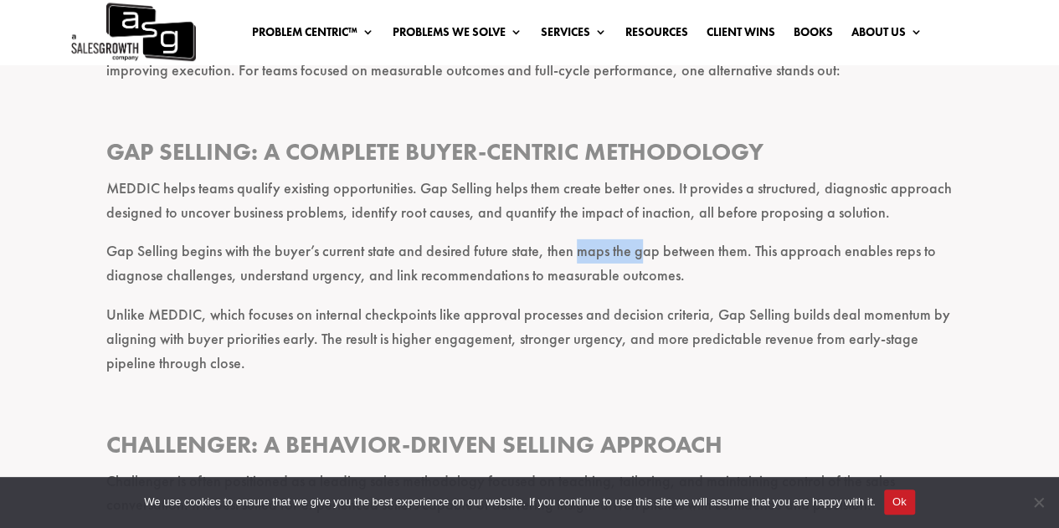
drag, startPoint x: 572, startPoint y: 256, endPoint x: 636, endPoint y: 256, distance: 64.5
click at [636, 256] on p "Gap Selling begins with the buyer’s current state and desired future state, the…" at bounding box center [529, 272] width 847 height 64
click at [688, 255] on p "Gap Selling begins with the buyer’s current state and desired future state, the…" at bounding box center [529, 272] width 847 height 64
drag, startPoint x: 663, startPoint y: 255, endPoint x: 755, endPoint y: 255, distance: 92.1
click at [755, 255] on p "Gap Selling begins with the buyer’s current state and desired future state, the…" at bounding box center [529, 272] width 847 height 64
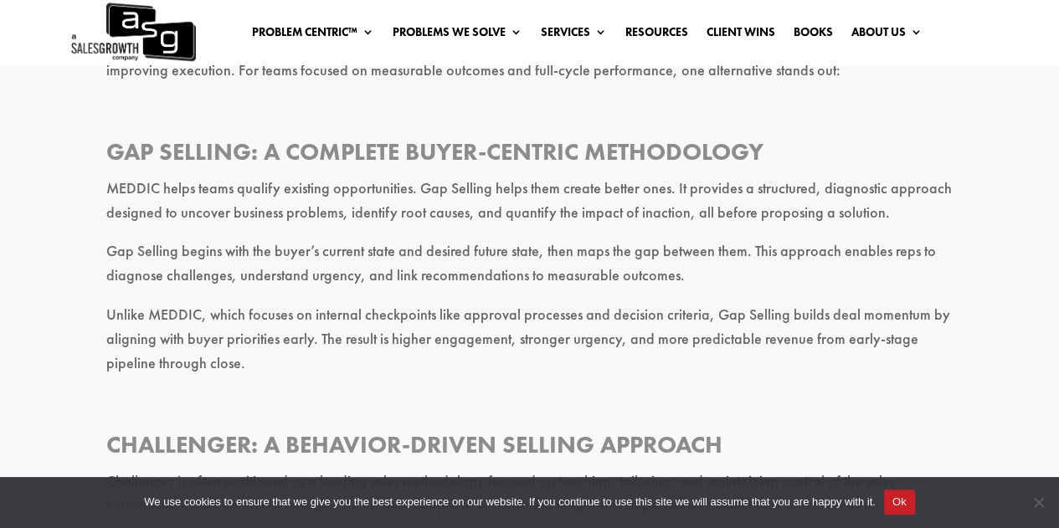
click at [812, 254] on p "Gap Selling begins with the buyer’s current state and desired future state, the…" at bounding box center [529, 272] width 847 height 64
drag, startPoint x: 782, startPoint y: 255, endPoint x: 961, endPoint y: 255, distance: 179.2
click at [961, 255] on div "Key Takeaways MEDDIC is a widely adopted sales qualification framework designed…" at bounding box center [529, 500] width 1059 height 5071
drag, startPoint x: 106, startPoint y: 276, endPoint x: 262, endPoint y: 274, distance: 155.8
click at [262, 274] on p "Gap Selling begins with the buyer’s current state and desired future state, the…" at bounding box center [529, 272] width 847 height 64
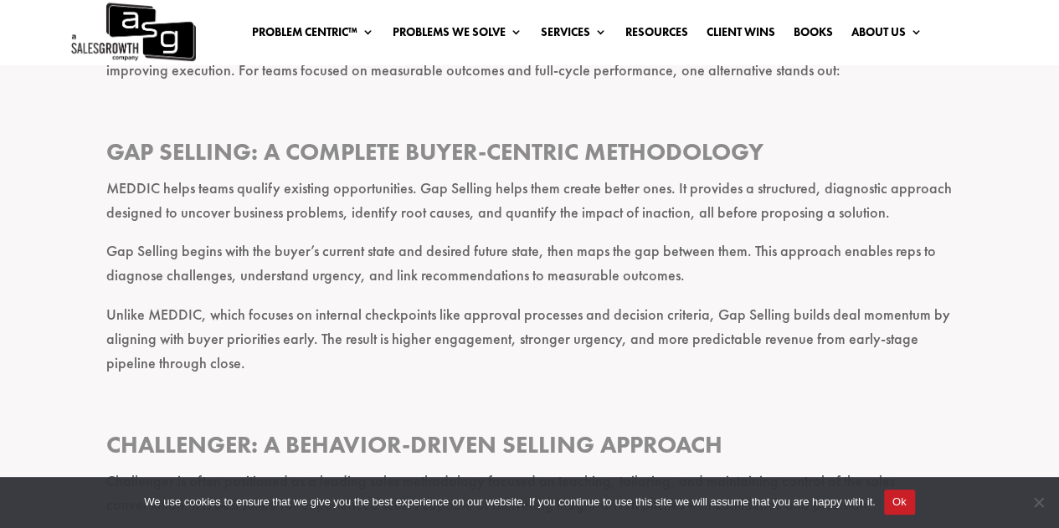
click at [288, 272] on p "Gap Selling begins with the buyer’s current state and desired future state, the…" at bounding box center [529, 272] width 847 height 64
drag, startPoint x: 245, startPoint y: 279, endPoint x: 342, endPoint y: 277, distance: 97.2
click at [342, 277] on p "Gap Selling begins with the buyer’s current state and desired future state, the…" at bounding box center [529, 272] width 847 height 64
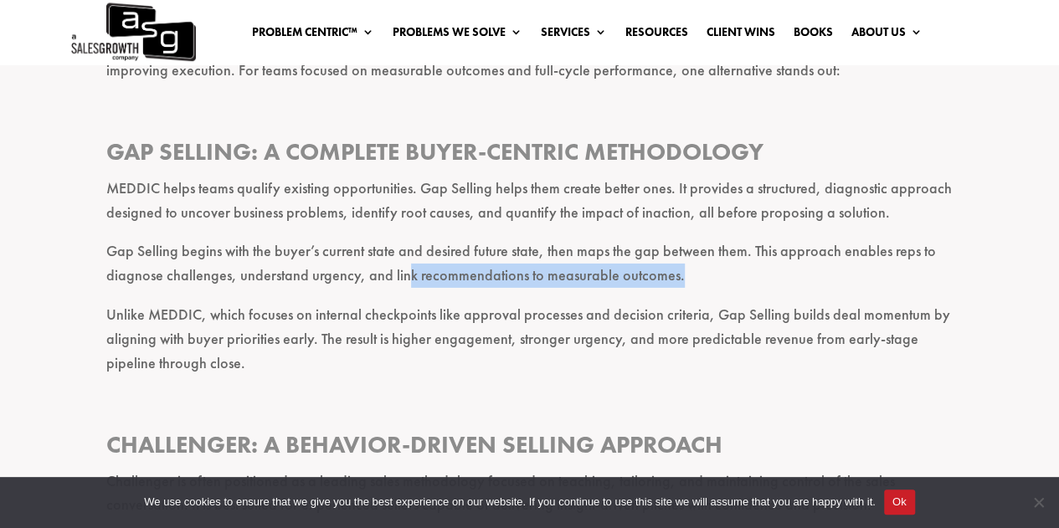
drag, startPoint x: 407, startPoint y: 280, endPoint x: 737, endPoint y: 281, distance: 330.0
click at [737, 281] on p "Gap Selling begins with the buyer’s current state and desired future state, the…" at bounding box center [529, 272] width 847 height 64
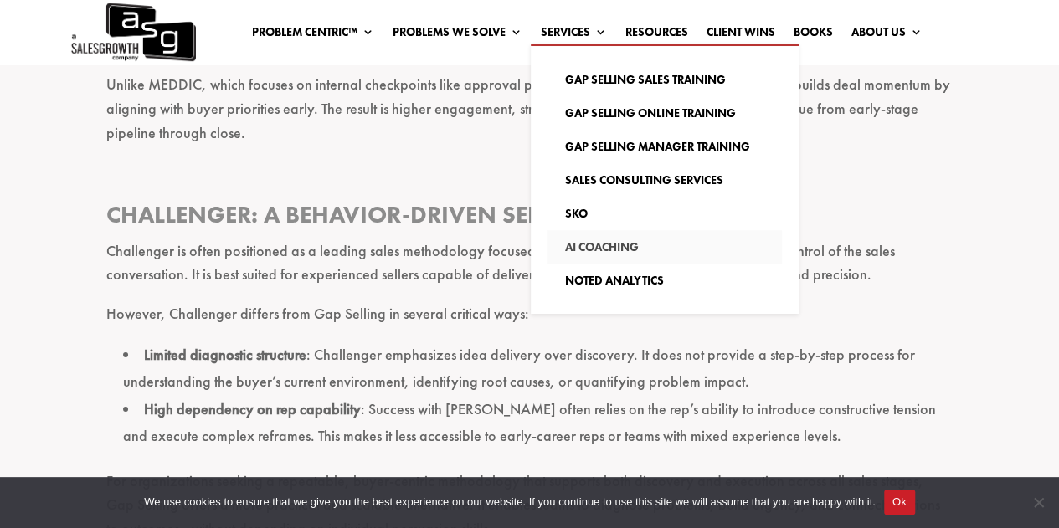
scroll to position [3015, 0]
